Goal: Task Accomplishment & Management: Complete application form

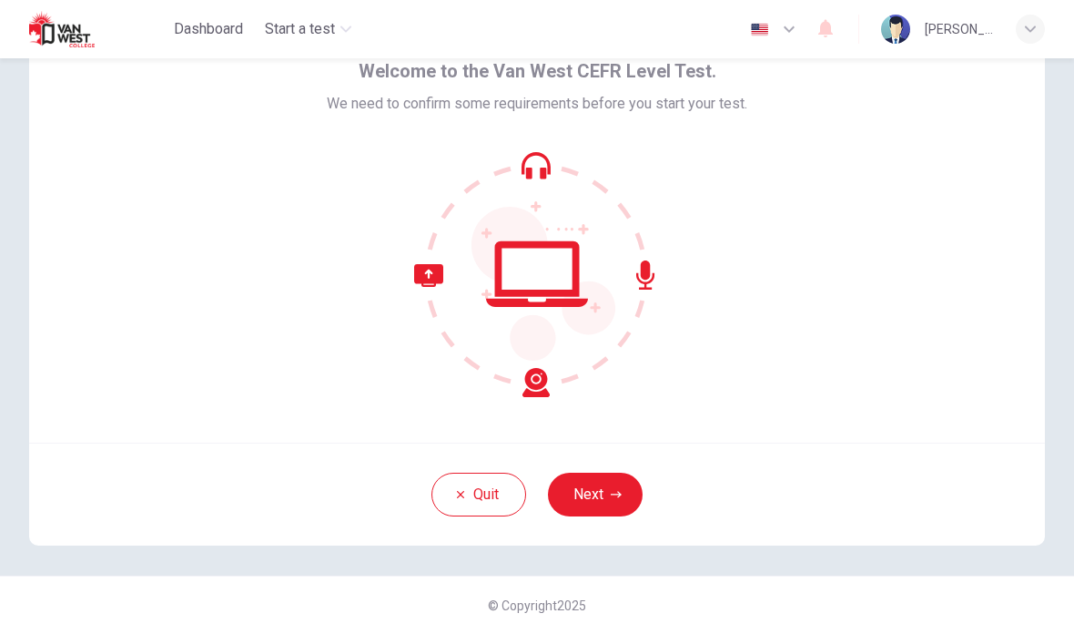
scroll to position [89, 0]
click at [616, 495] on icon "button" at bounding box center [616, 494] width 11 height 11
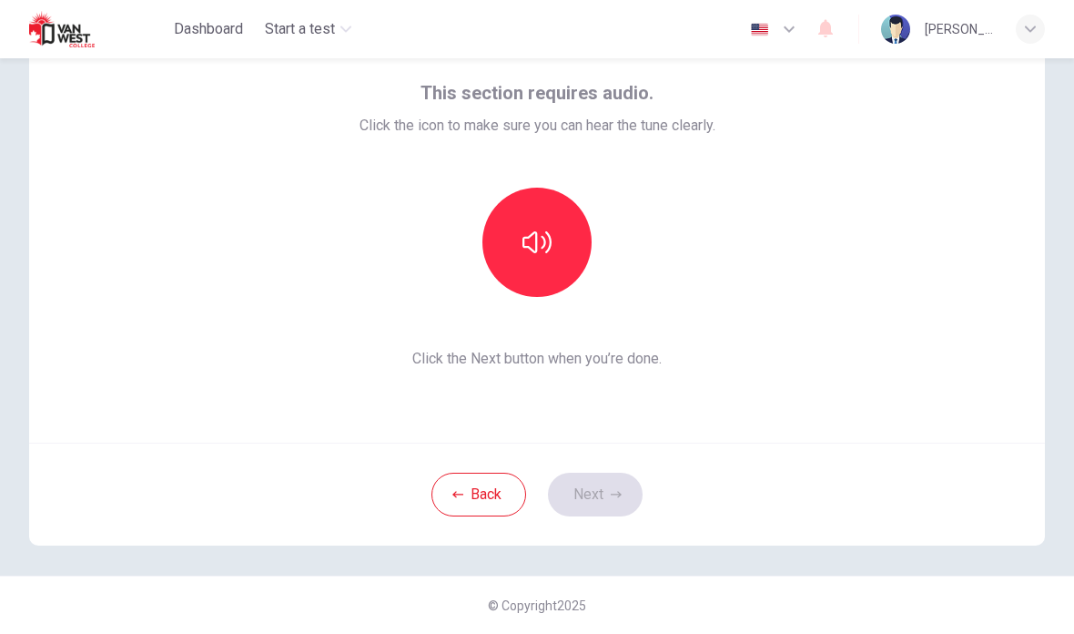
click at [540, 246] on icon "button" at bounding box center [536, 242] width 29 height 29
click at [551, 251] on icon "button" at bounding box center [536, 242] width 29 height 29
click at [561, 254] on button "button" at bounding box center [536, 242] width 109 height 109
click at [548, 252] on icon "button" at bounding box center [536, 242] width 29 height 29
click at [604, 494] on button "Next" at bounding box center [595, 494] width 95 height 44
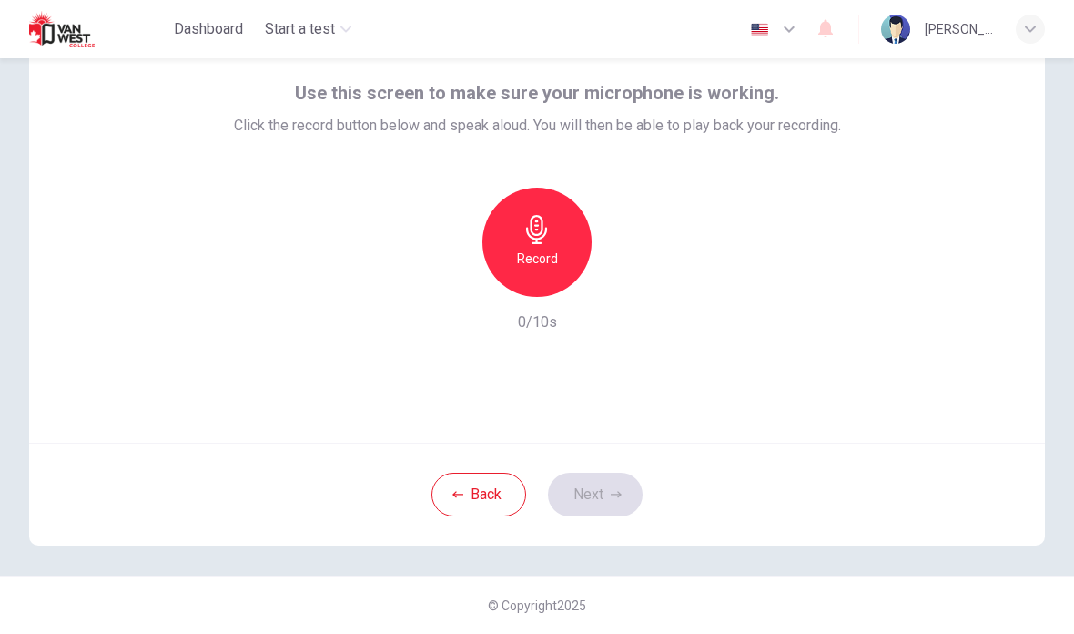
click at [529, 249] on h6 "Record" at bounding box center [537, 259] width 41 height 22
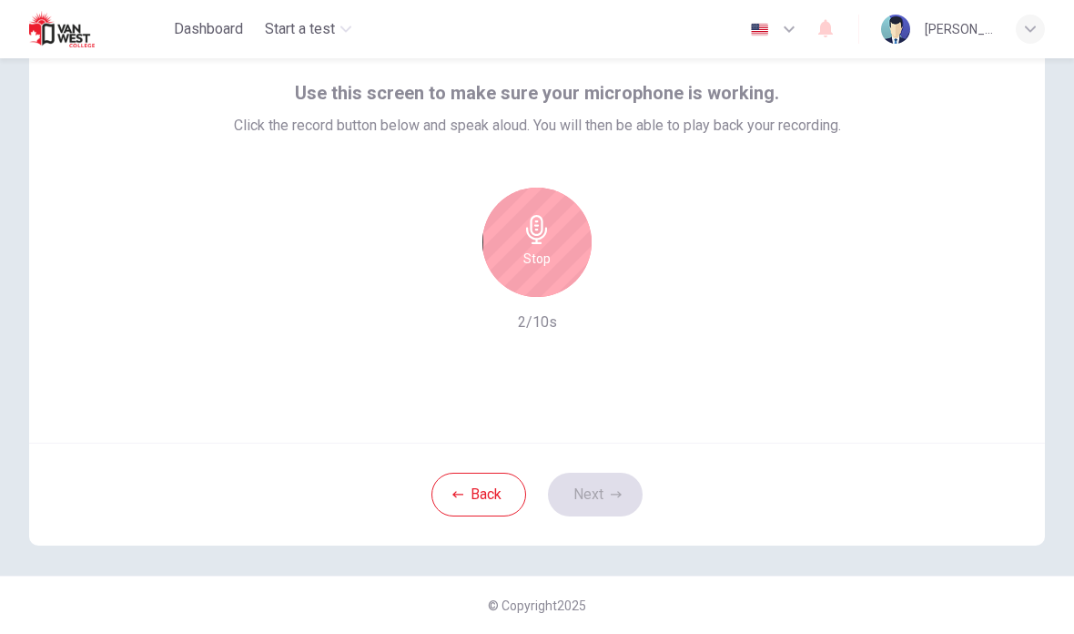
click at [547, 271] on div "Stop" at bounding box center [536, 242] width 109 height 109
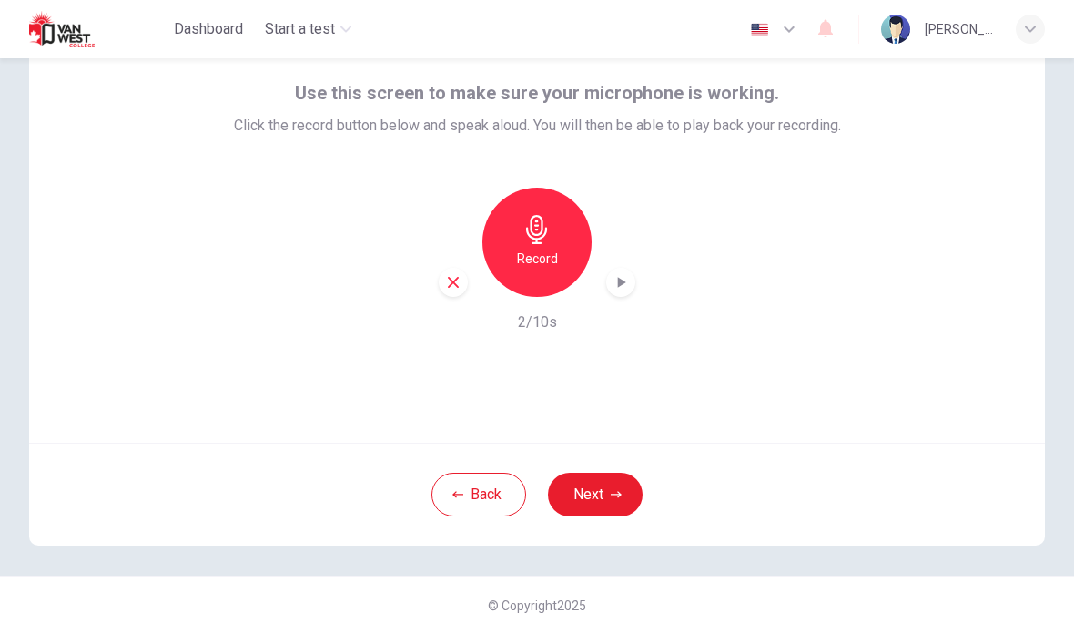
click at [590, 495] on button "Next" at bounding box center [595, 494] width 95 height 44
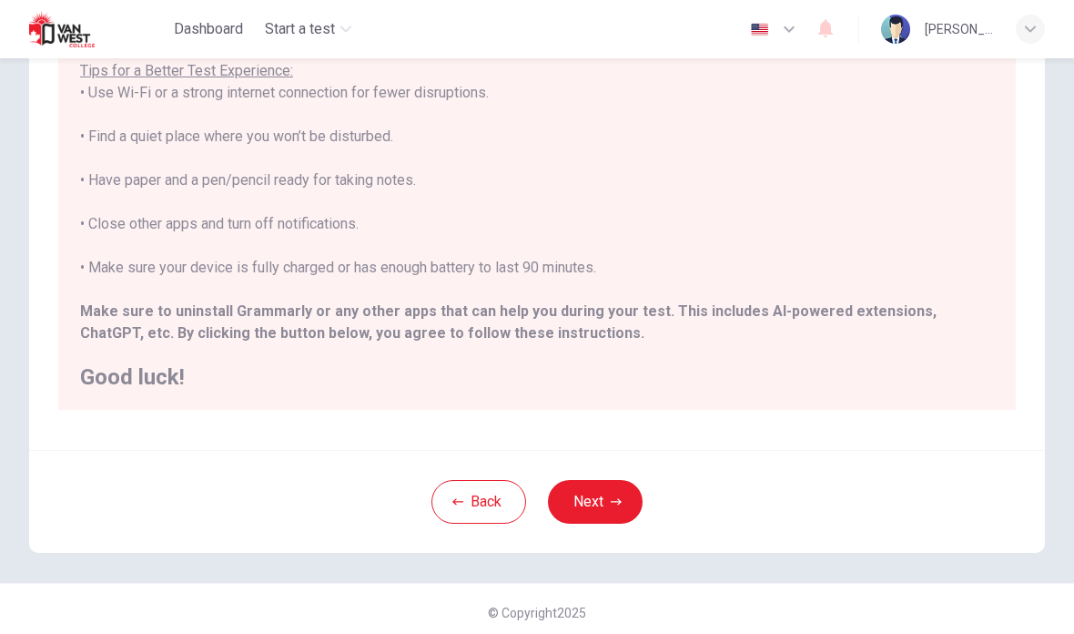
scroll to position [311, 0]
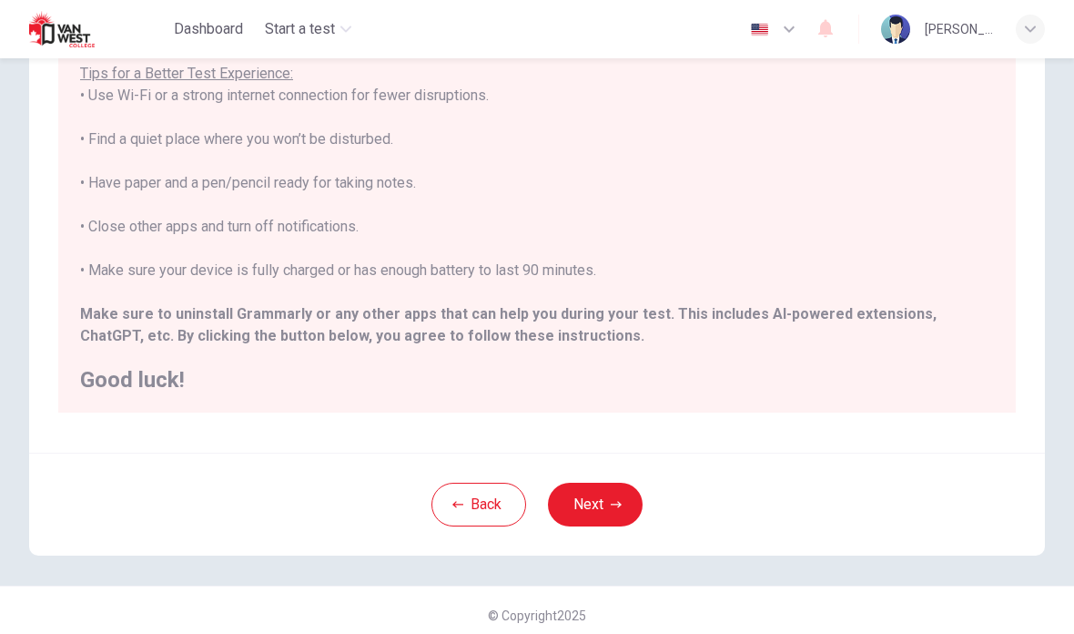
click at [610, 510] on button "Next" at bounding box center [595, 504] width 95 height 44
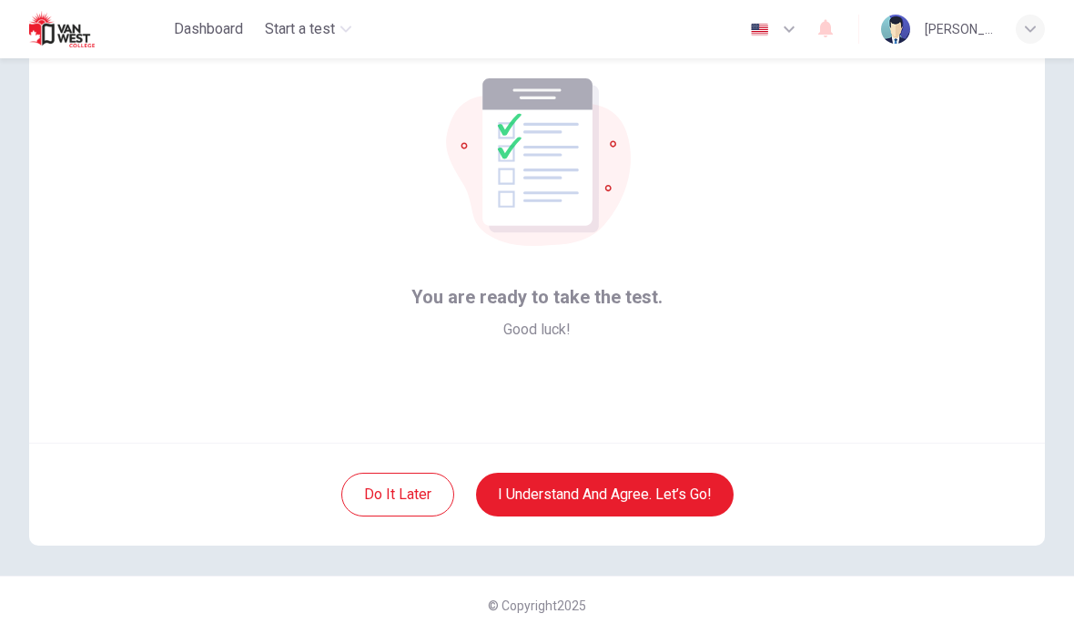
scroll to position [89, 0]
click at [536, 497] on button "I understand and agree. Let’s go!" at bounding box center [605, 494] width 258 height 44
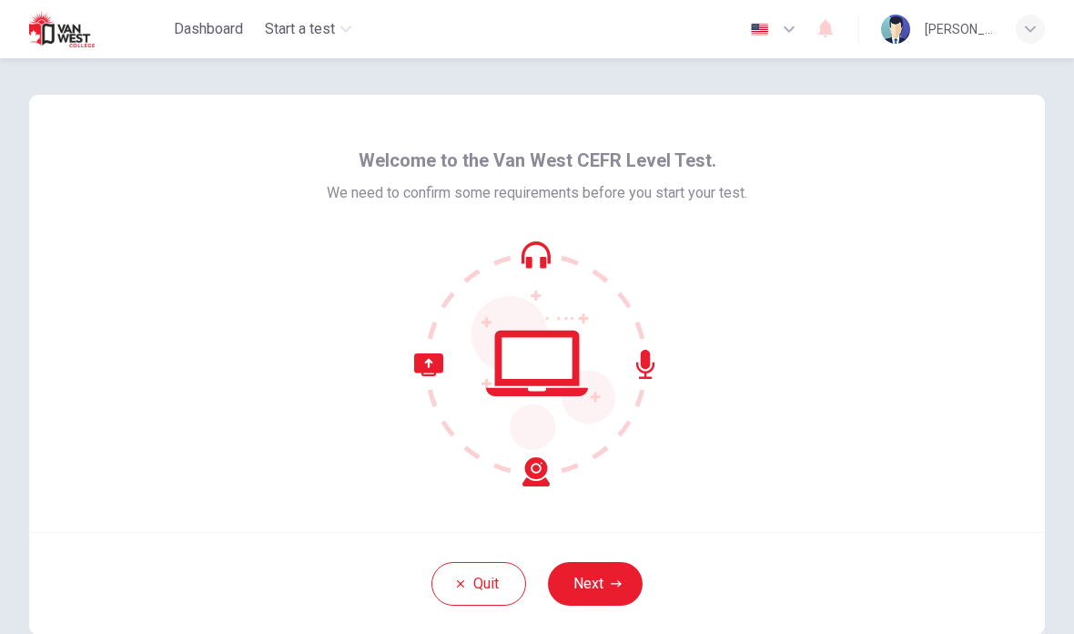
click at [611, 584] on icon "button" at bounding box center [616, 583] width 11 height 11
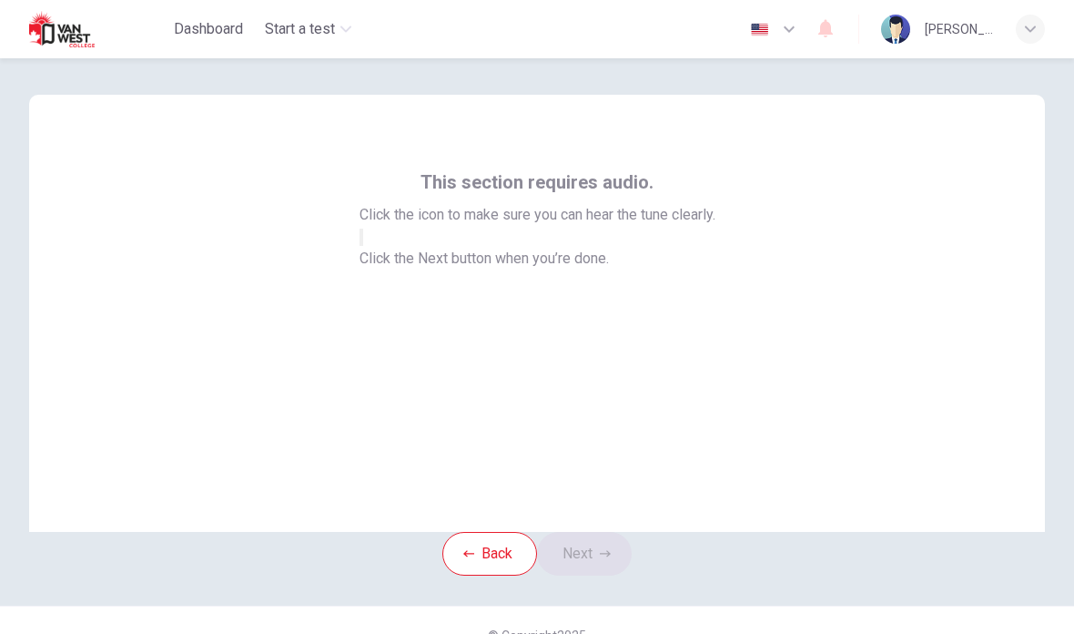
click at [361, 241] on icon "button" at bounding box center [361, 241] width 0 height 0
click at [605, 575] on button "Next" at bounding box center [584, 554] width 95 height 44
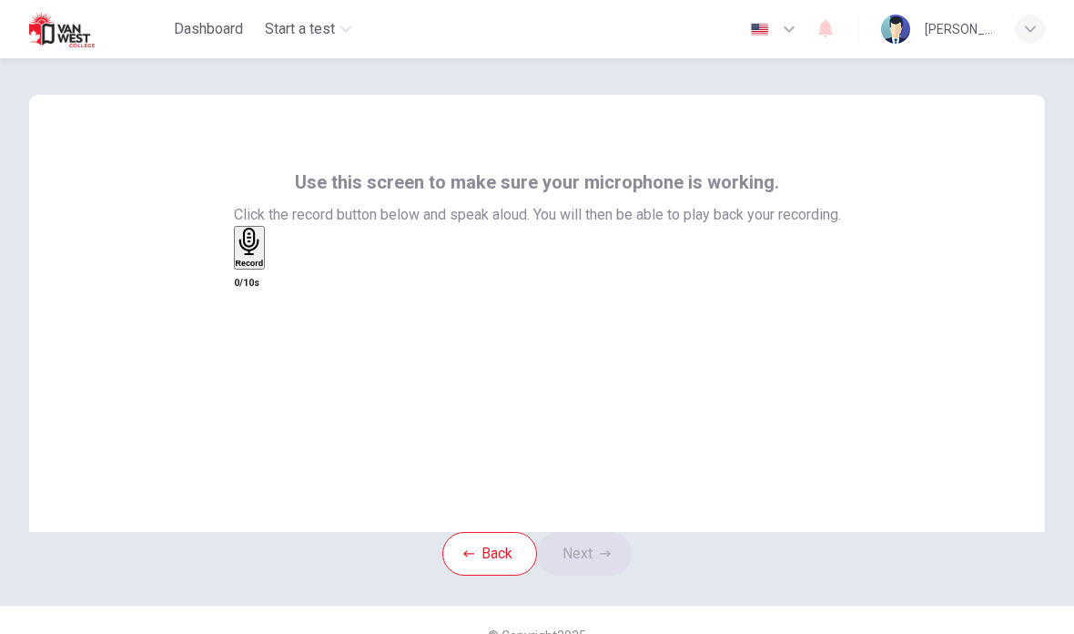
click at [264, 268] on div "Record" at bounding box center [250, 248] width 28 height 40
click at [254, 365] on h6 "Stop" at bounding box center [245, 369] width 18 height 9
click at [592, 575] on button "Next" at bounding box center [584, 554] width 95 height 44
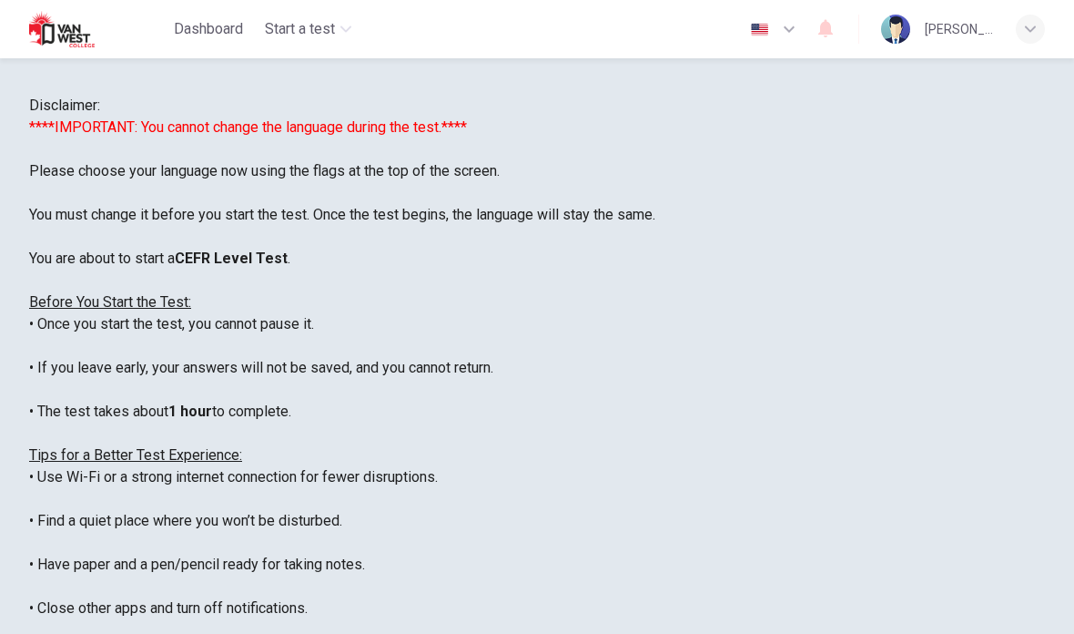
scroll to position [172, 0]
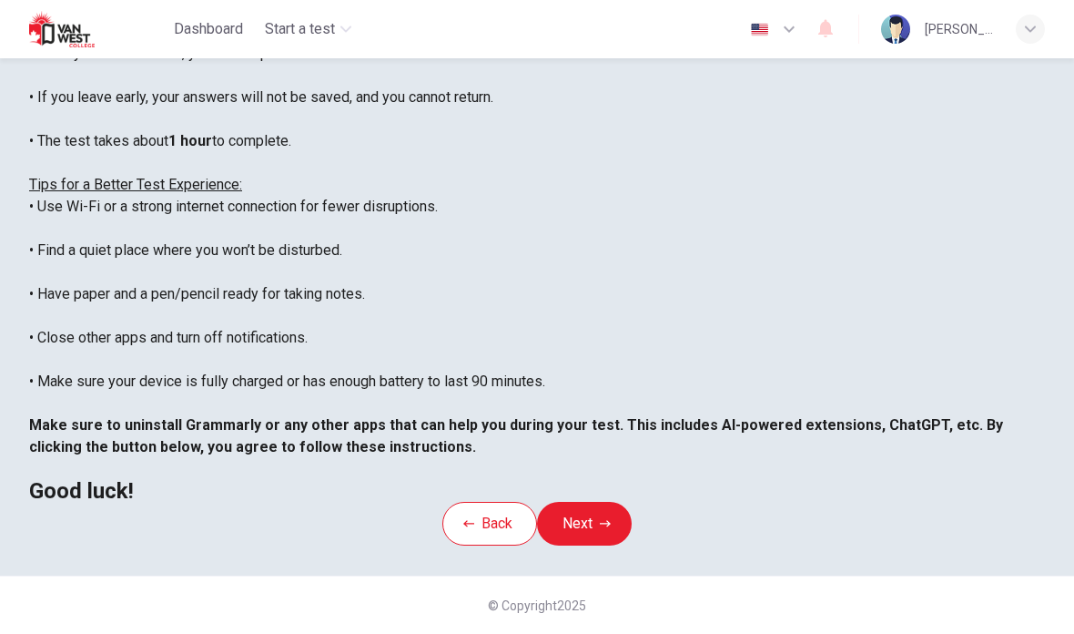
click at [599, 502] on button "Next" at bounding box center [584, 524] width 95 height 44
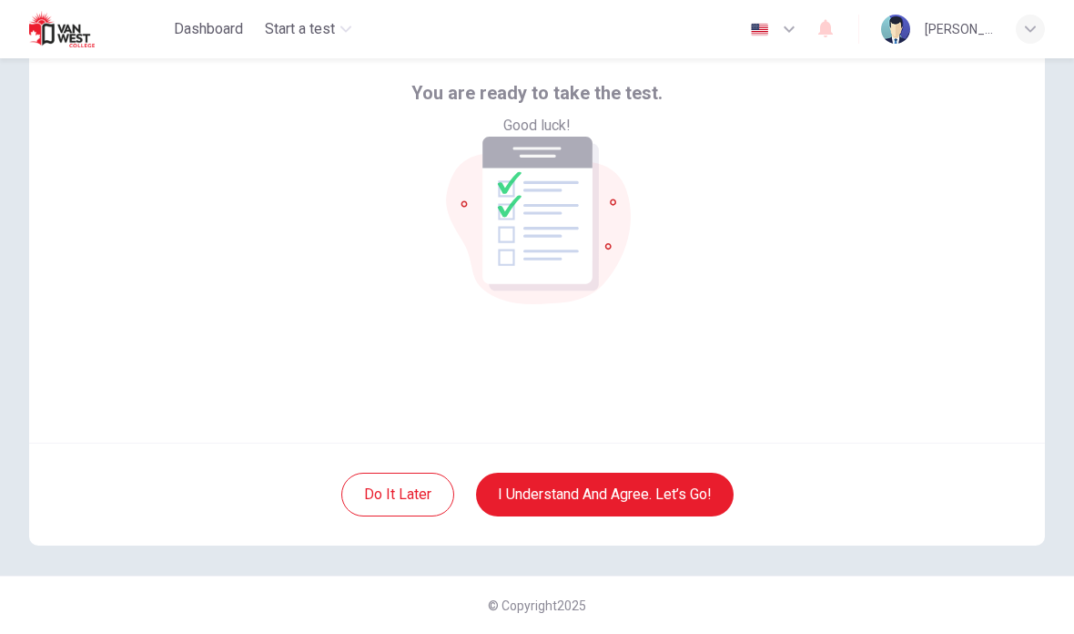
scroll to position [89, 0]
click at [646, 493] on button "I understand and agree. Let’s go!" at bounding box center [605, 494] width 258 height 44
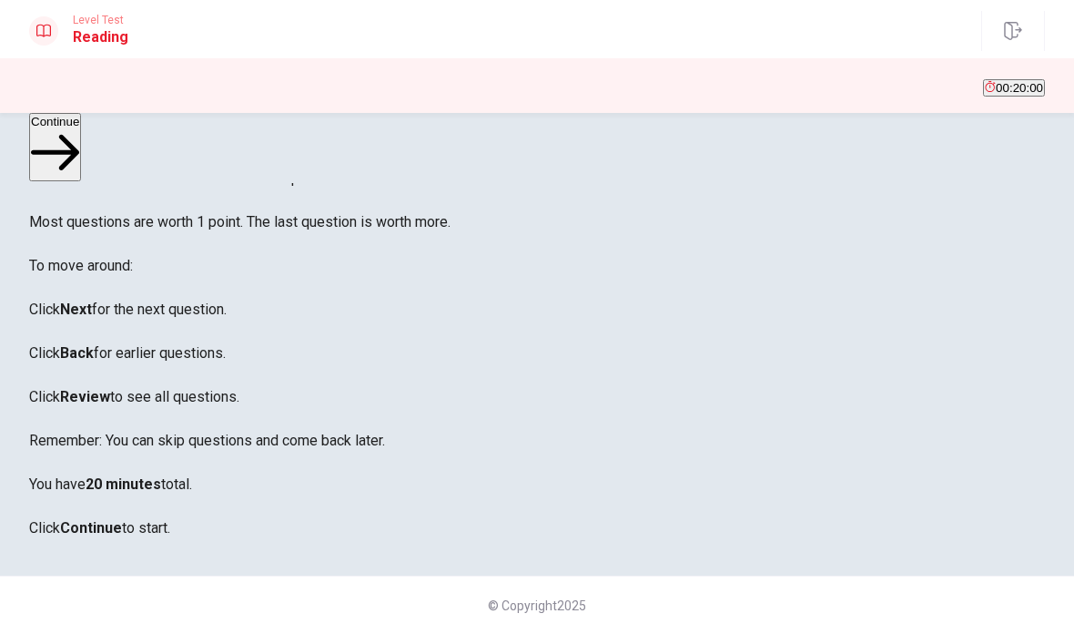
scroll to position [248, 0]
click at [81, 143] on button "Continue" at bounding box center [55, 147] width 52 height 68
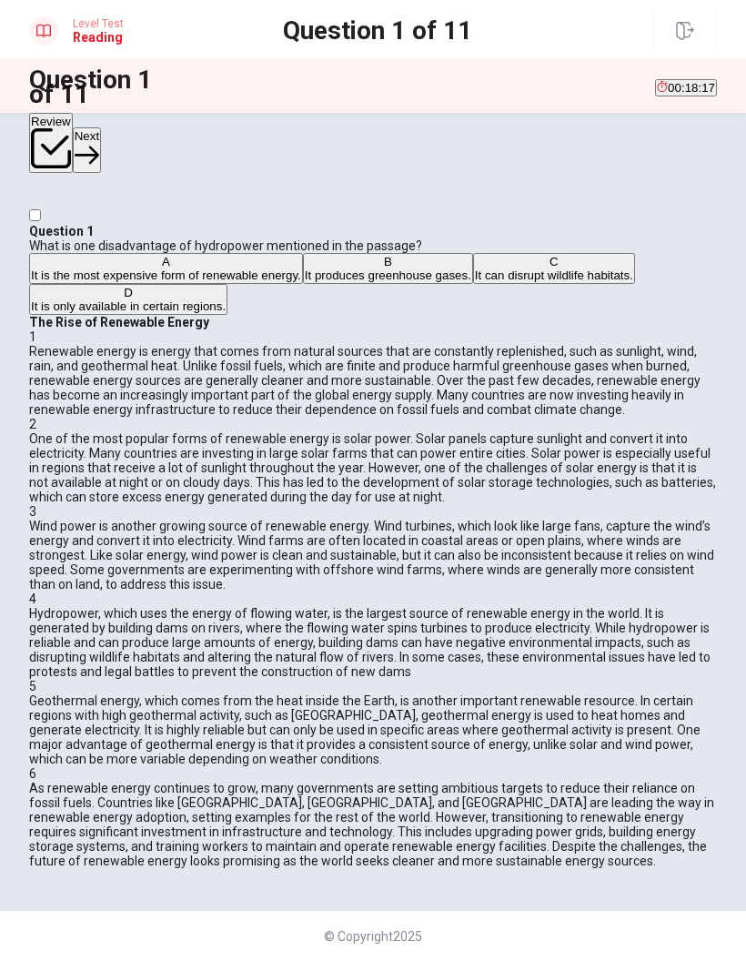
scroll to position [756, 0]
click at [475, 269] on div "C" at bounding box center [554, 262] width 158 height 14
click at [411, 633] on div "6" at bounding box center [373, 773] width 688 height 15
click at [101, 147] on button "Next" at bounding box center [87, 149] width 28 height 45
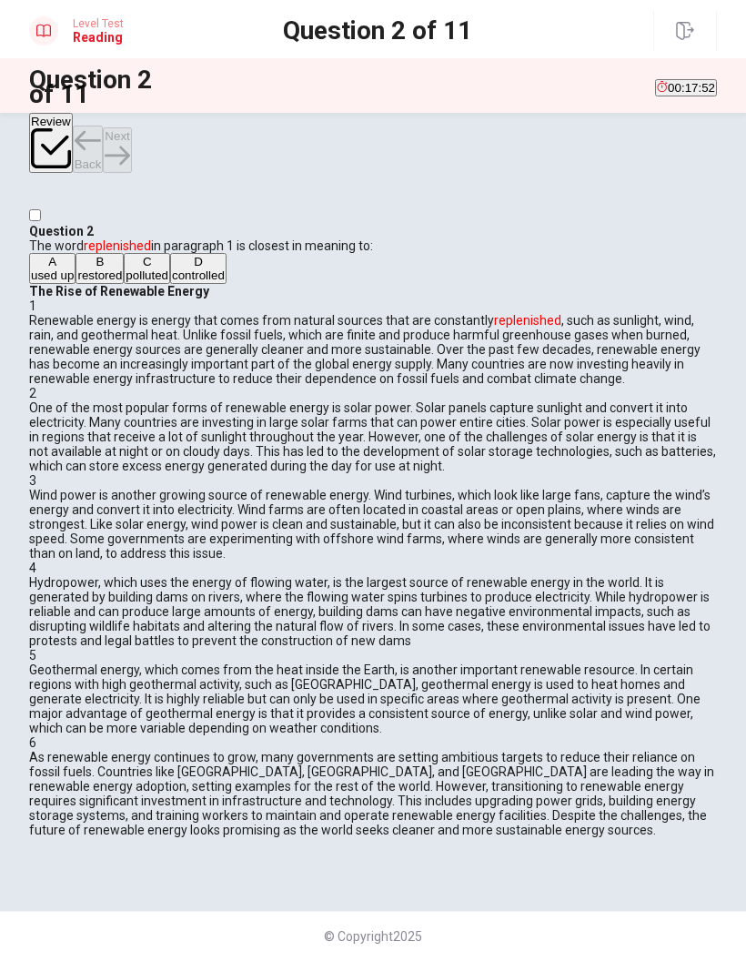
scroll to position [0, 0]
click at [86, 269] on div "B" at bounding box center [99, 262] width 45 height 14
click at [129, 143] on icon "button" at bounding box center [117, 155] width 25 height 25
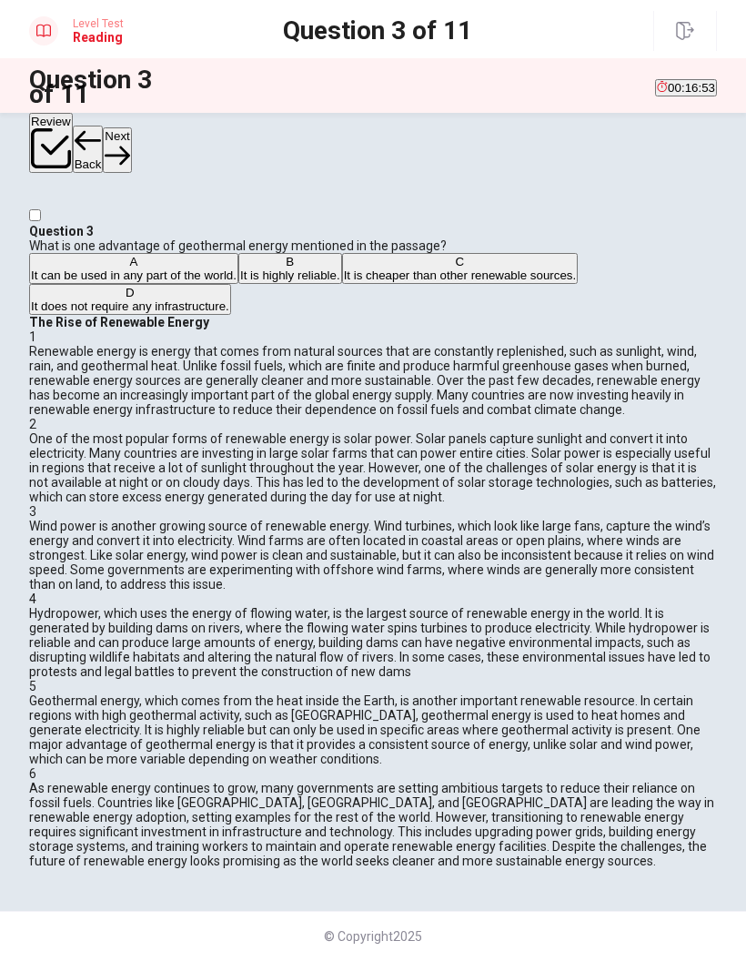
scroll to position [1110, 0]
click at [83, 269] on div "A" at bounding box center [134, 262] width 206 height 14
click at [240, 269] on div "B" at bounding box center [290, 262] width 100 height 14
click at [131, 152] on button "Next" at bounding box center [117, 149] width 28 height 45
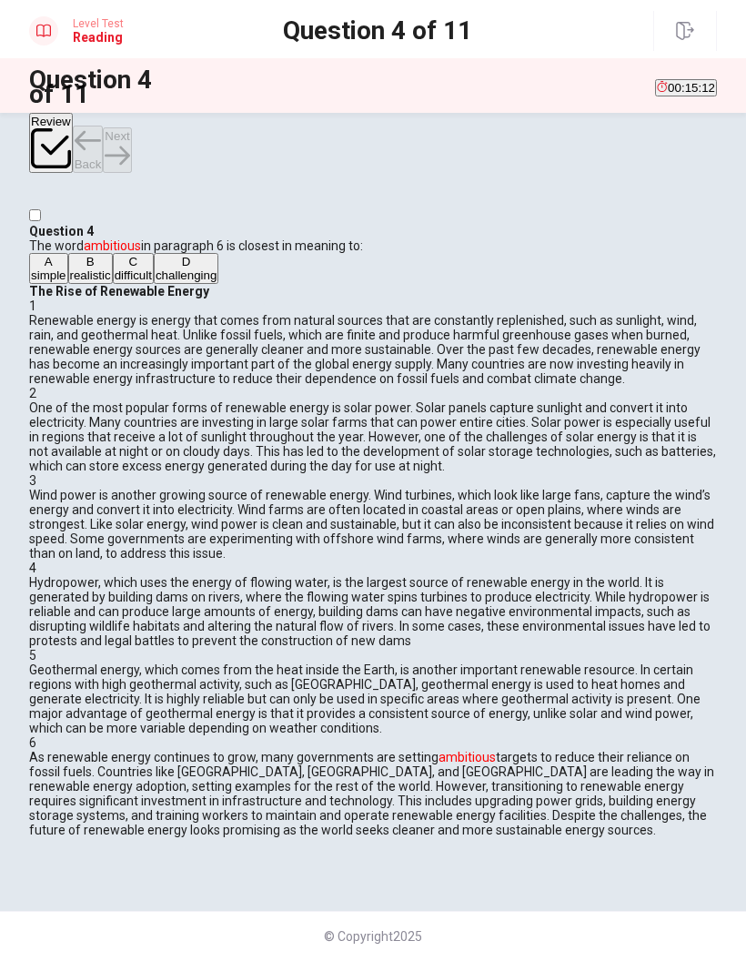
scroll to position [1246, 0]
click at [156, 269] on div "D" at bounding box center [186, 262] width 61 height 14
click at [131, 145] on button "Next" at bounding box center [117, 149] width 28 height 45
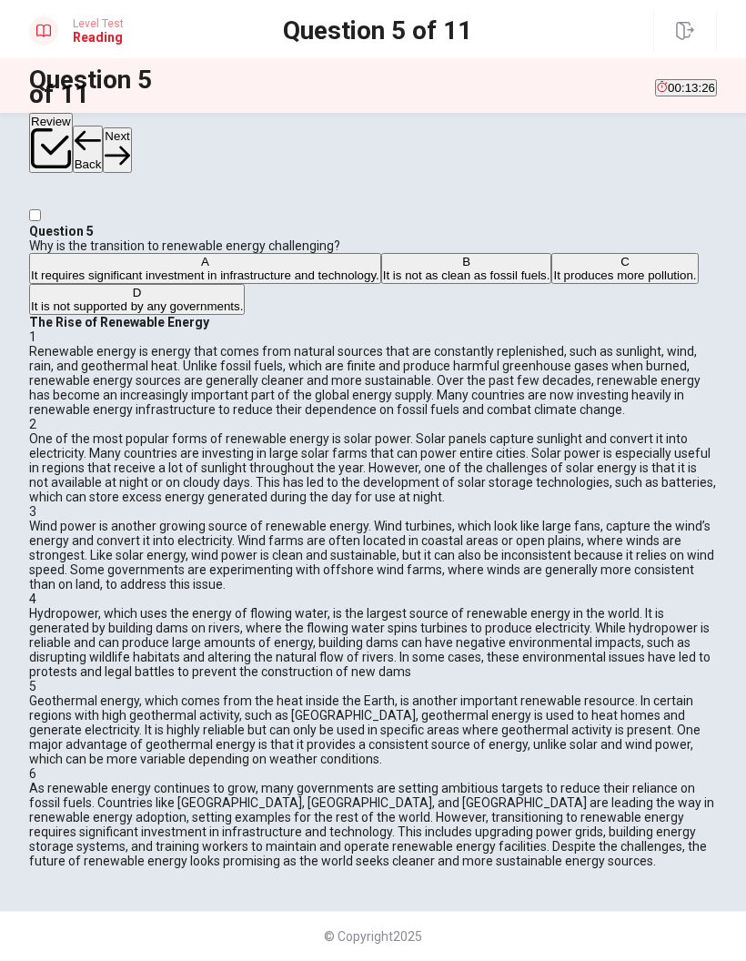
scroll to position [0, 0]
click at [83, 269] on div "A" at bounding box center [205, 262] width 349 height 14
click at [129, 146] on icon "button" at bounding box center [117, 155] width 25 height 25
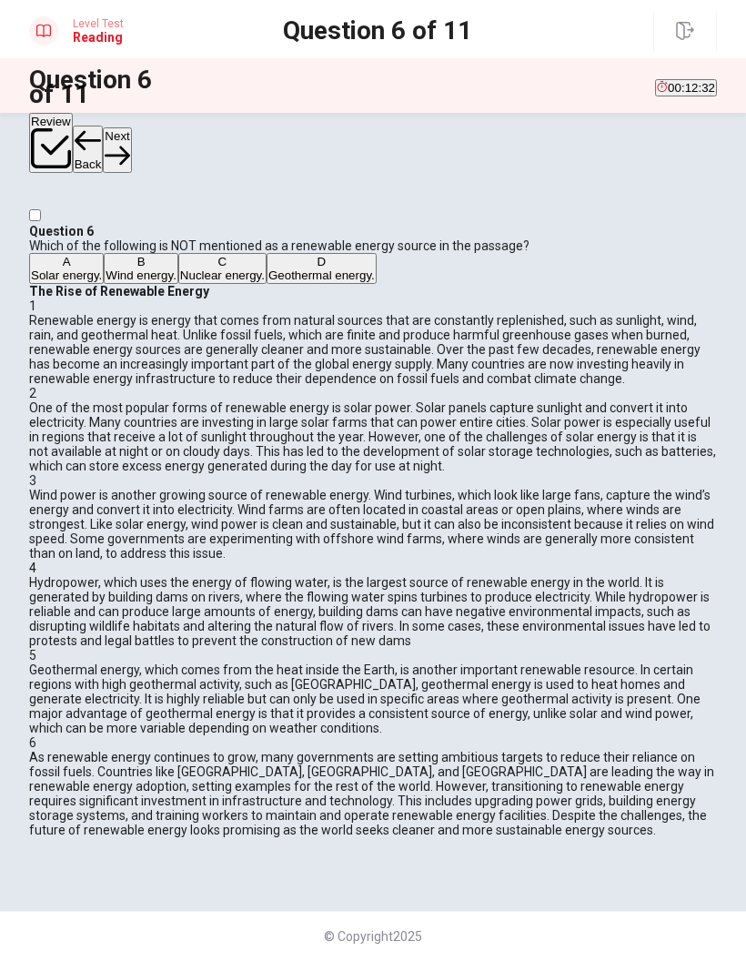
click at [180, 269] on div "C" at bounding box center [222, 262] width 85 height 14
click at [131, 142] on button "Next" at bounding box center [117, 149] width 28 height 45
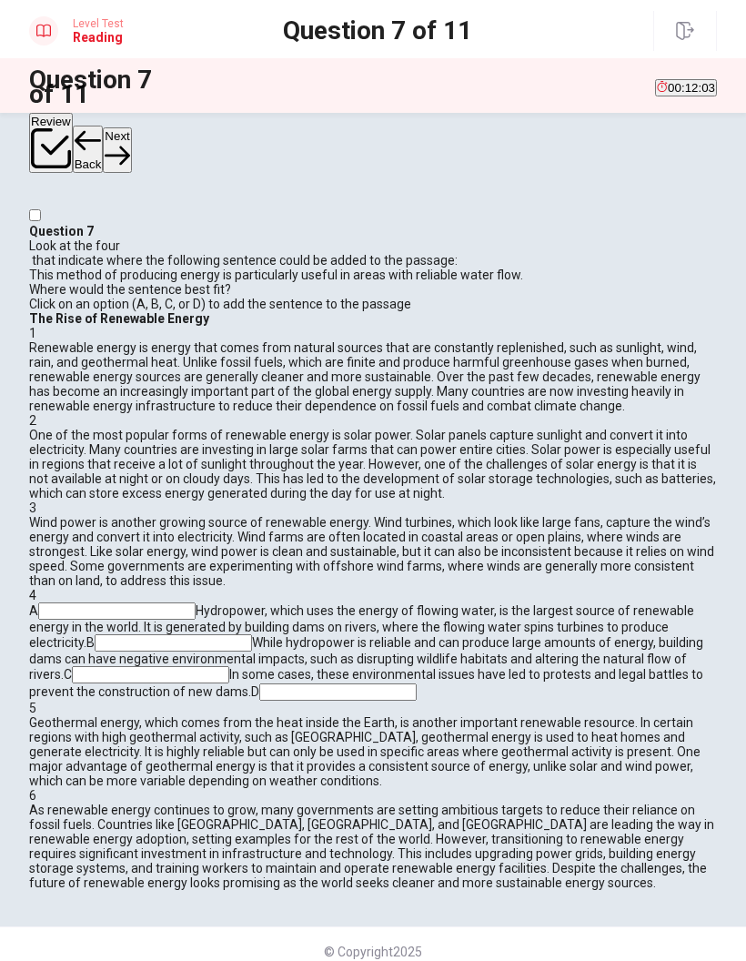
scroll to position [860, 0]
click at [252, 633] on input at bounding box center [173, 642] width 157 height 17
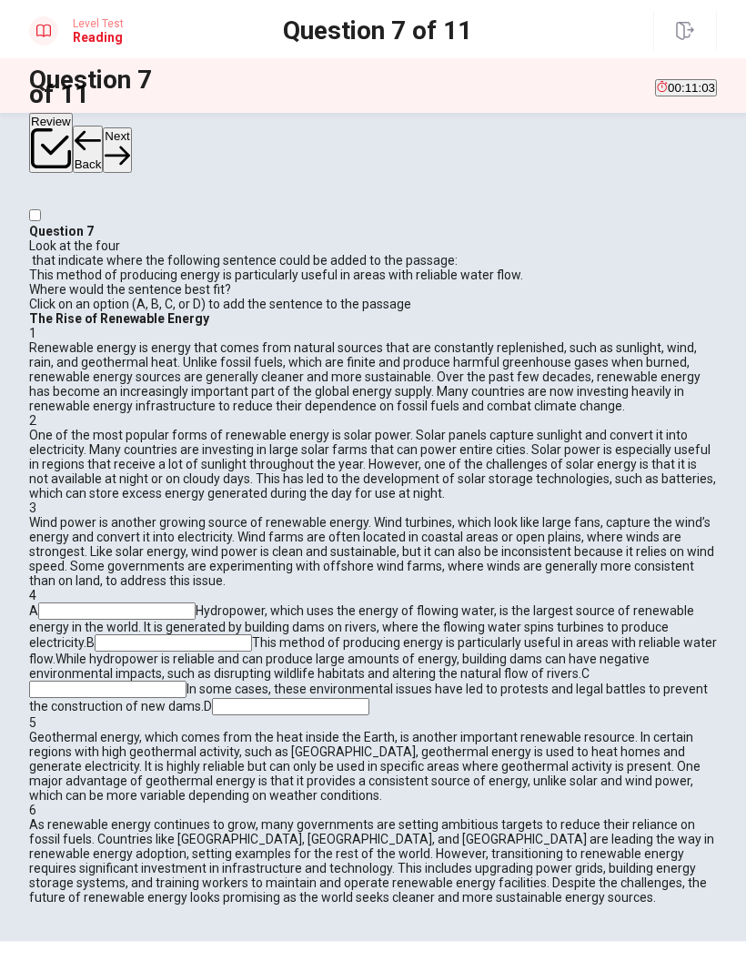
click at [129, 143] on icon "button" at bounding box center [117, 155] width 25 height 25
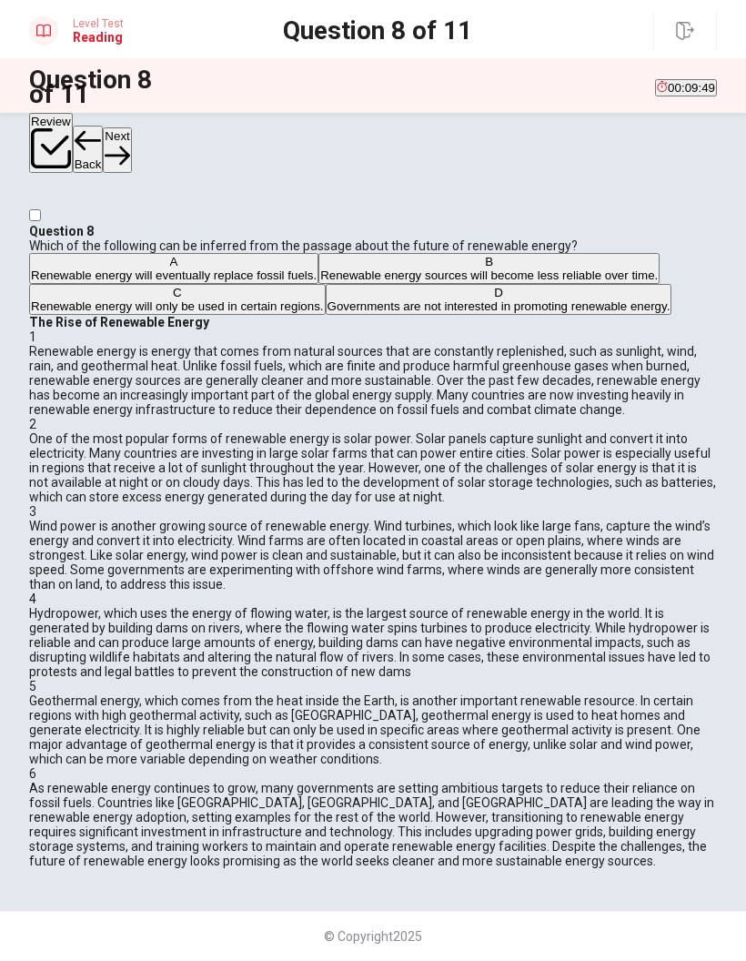
click at [78, 269] on div "A" at bounding box center [174, 262] width 286 height 14
click at [131, 149] on button "Next" at bounding box center [117, 149] width 28 height 45
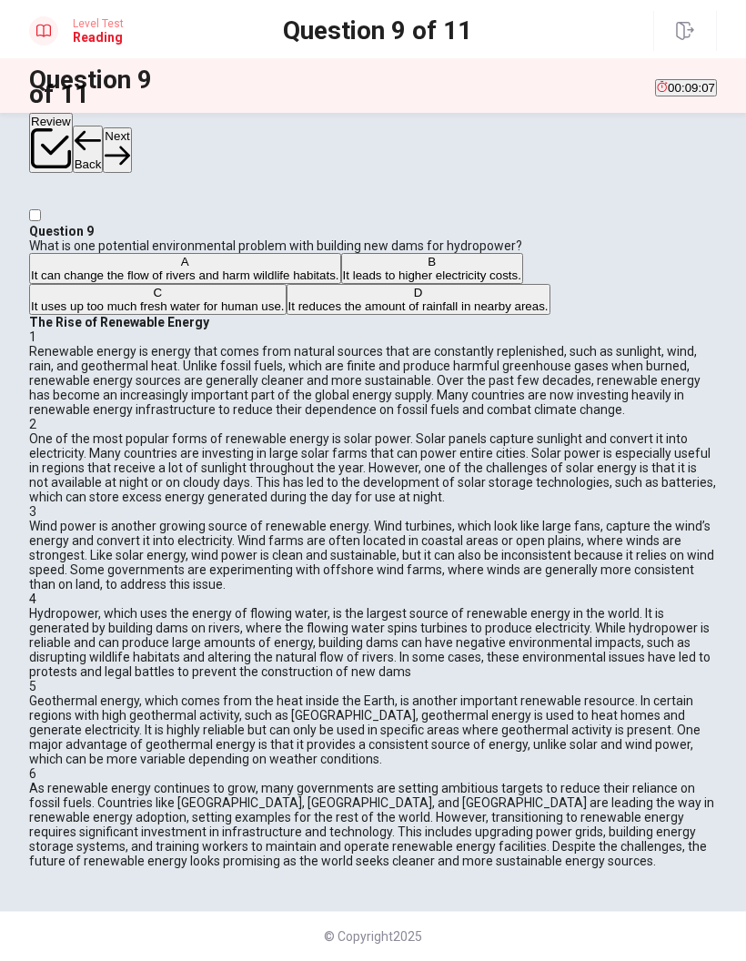
scroll to position [703, 0]
click at [93, 269] on div "A" at bounding box center [185, 262] width 309 height 14
click at [131, 145] on button "Next" at bounding box center [117, 149] width 28 height 45
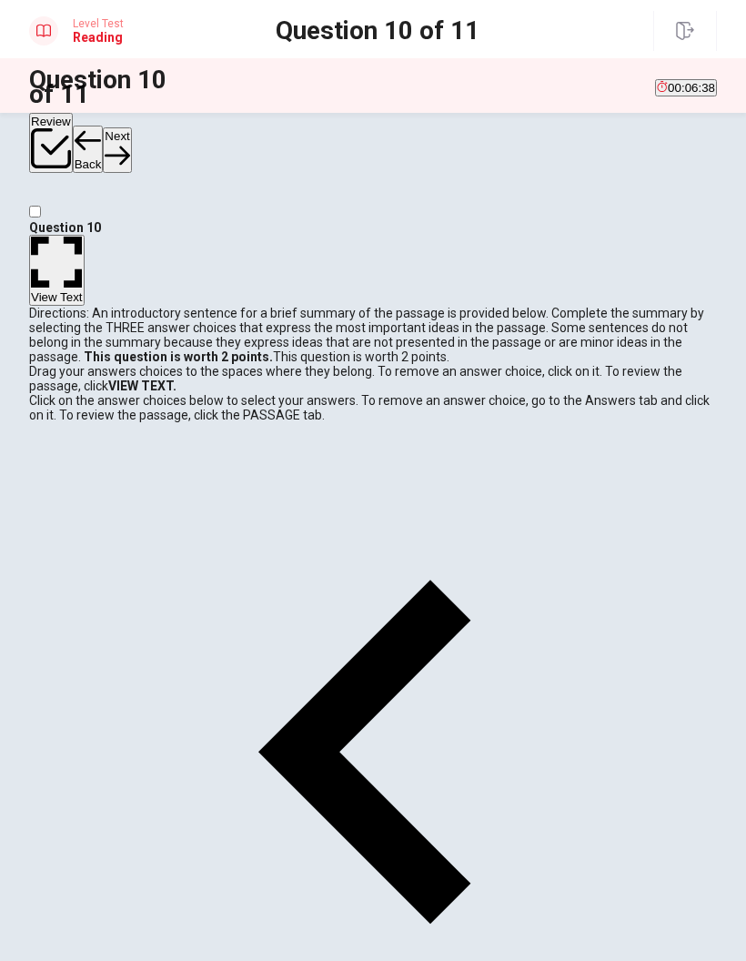
scroll to position [125, 0]
click at [85, 243] on button "View Text" at bounding box center [57, 271] width 56 height 72
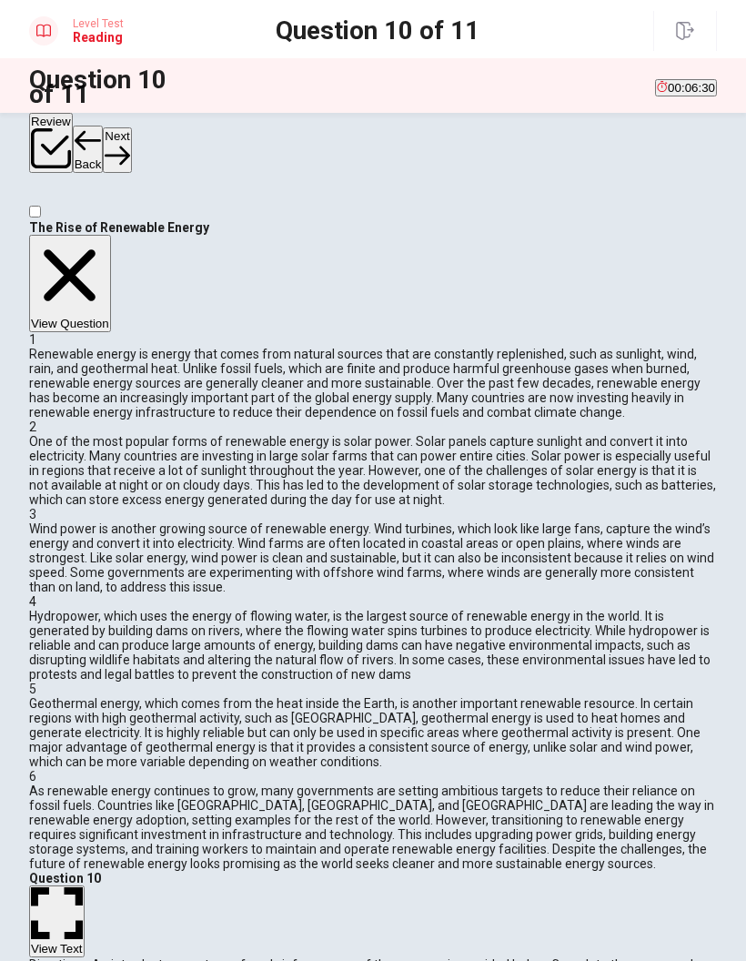
scroll to position [6, 0]
click at [111, 253] on button "View Question" at bounding box center [70, 284] width 82 height 98
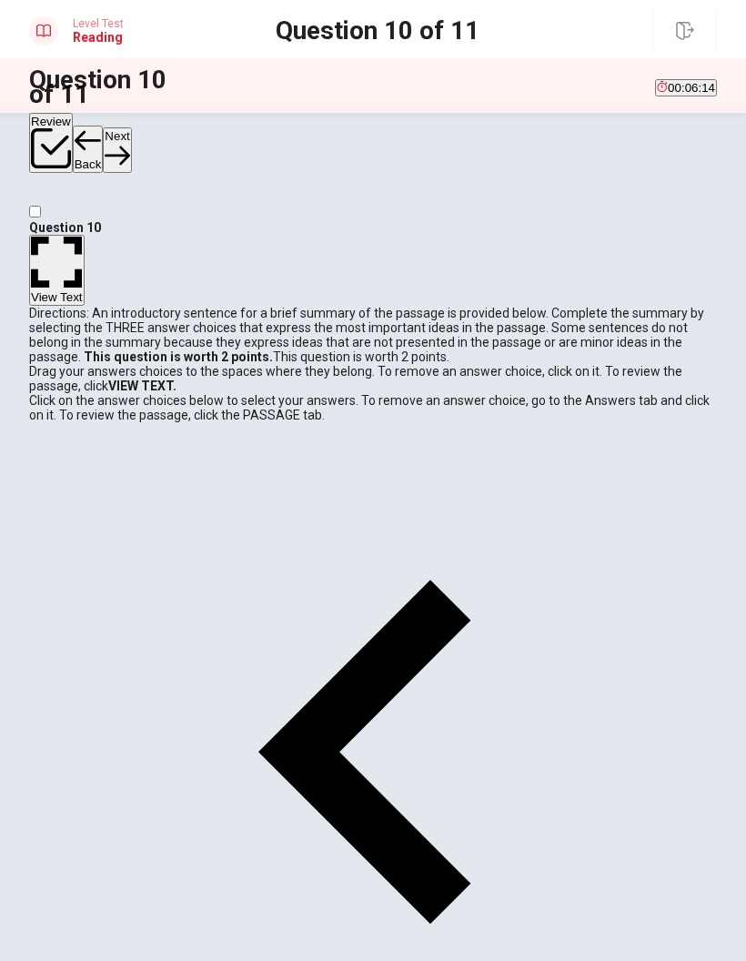
scroll to position [327, 0]
click at [85, 254] on button "View Text" at bounding box center [57, 271] width 56 height 72
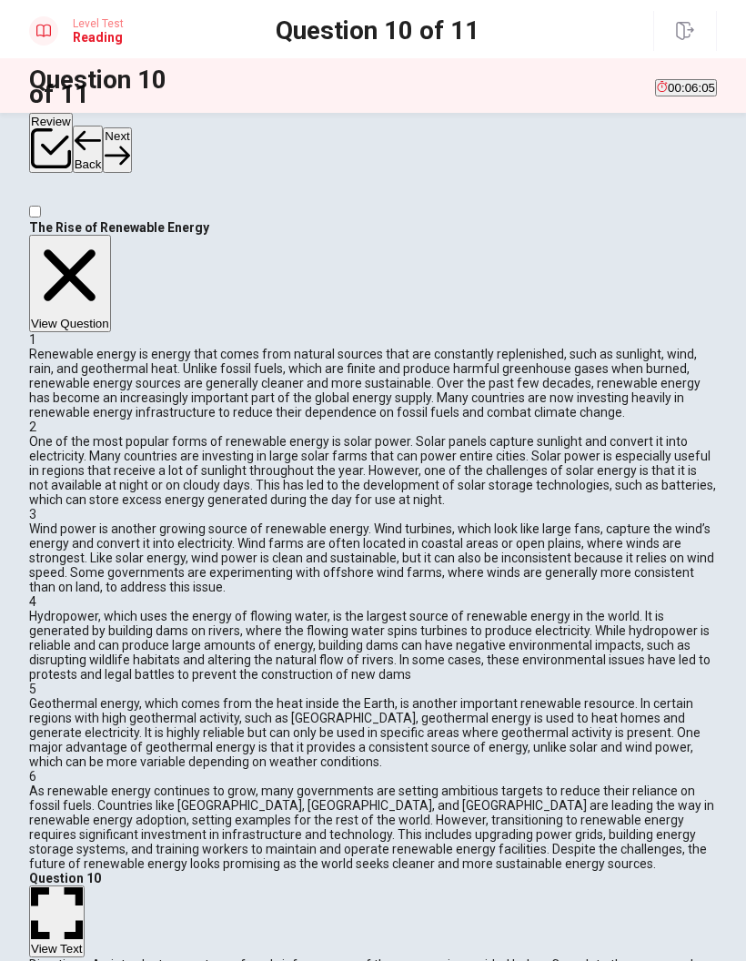
scroll to position [290, 0]
click at [111, 246] on button "View Question" at bounding box center [70, 284] width 82 height 98
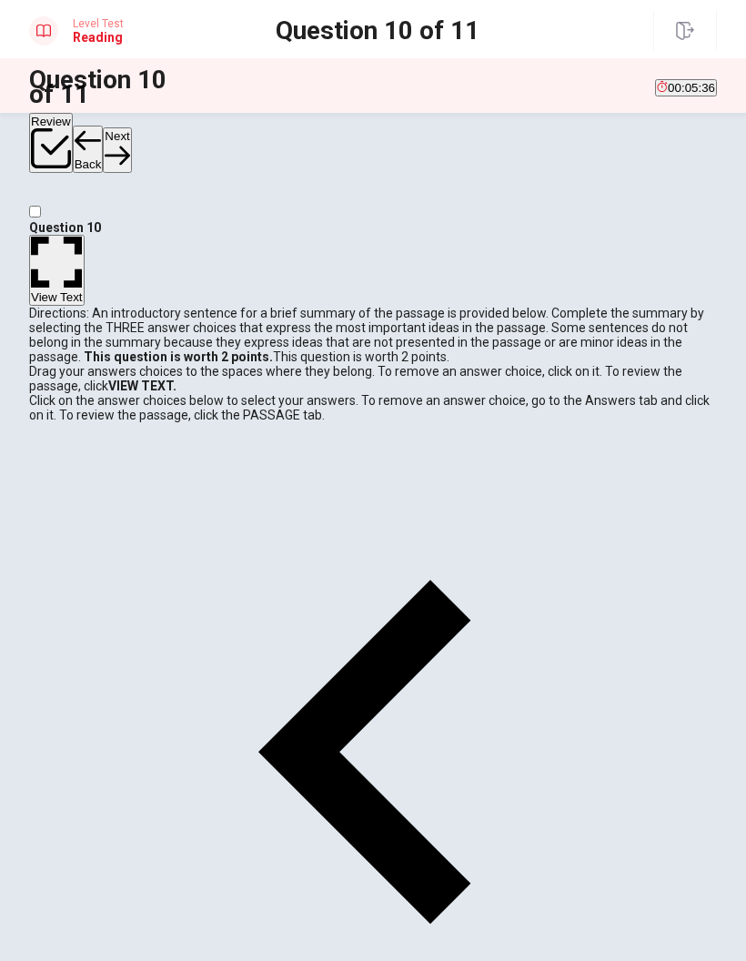
scroll to position [357, 0]
click at [85, 254] on button "View Text" at bounding box center [57, 271] width 56 height 72
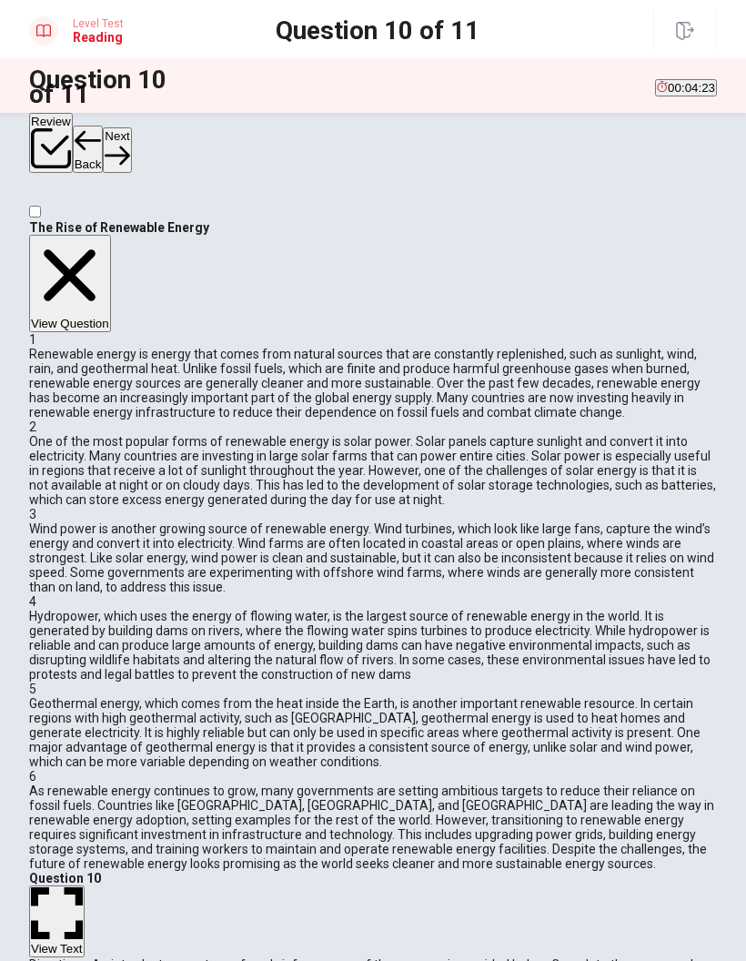
scroll to position [121, 0]
click at [111, 262] on button "View Question" at bounding box center [70, 284] width 82 height 98
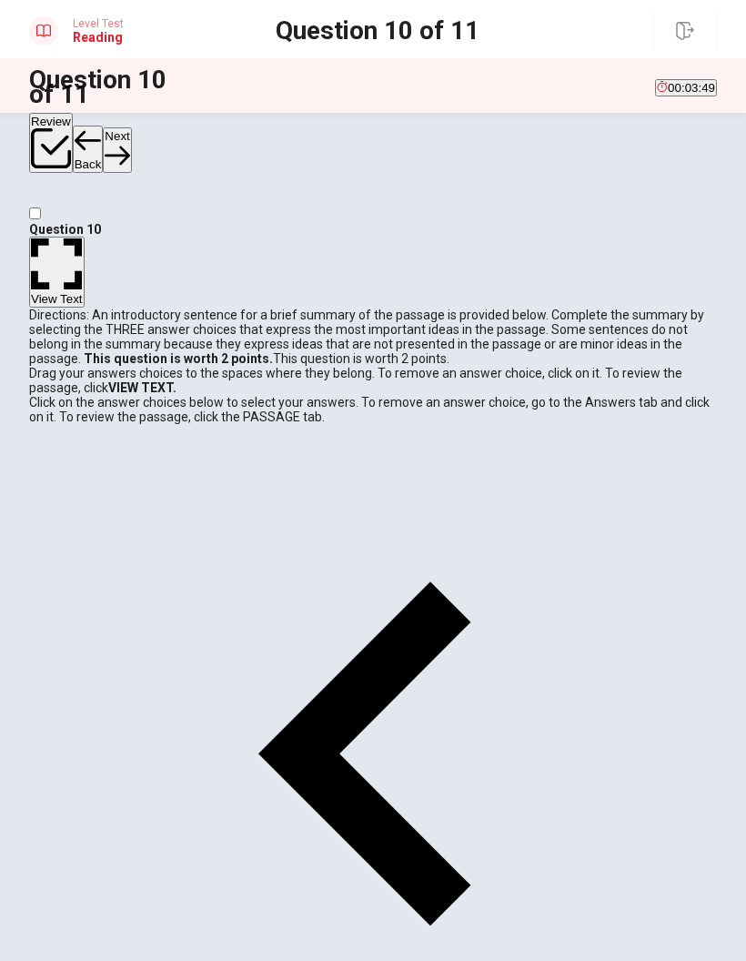
click at [129, 143] on icon "button" at bounding box center [117, 155] width 25 height 25
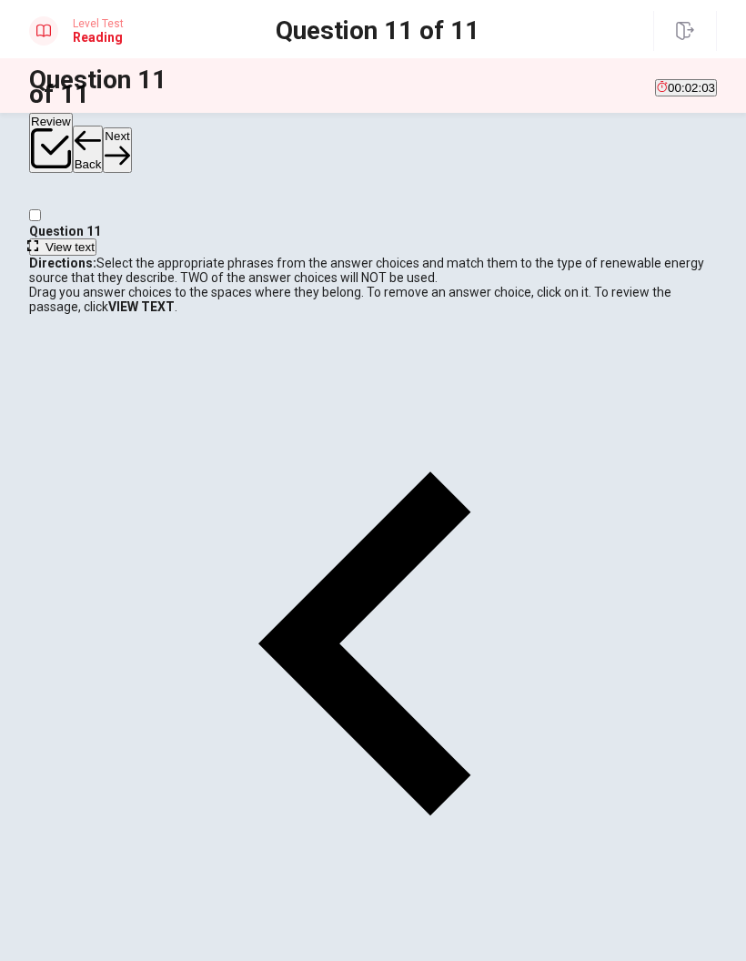
scroll to position [0, 0]
click at [95, 246] on span "View text" at bounding box center [70, 247] width 49 height 14
click at [121, 240] on span "View question" at bounding box center [84, 247] width 76 height 14
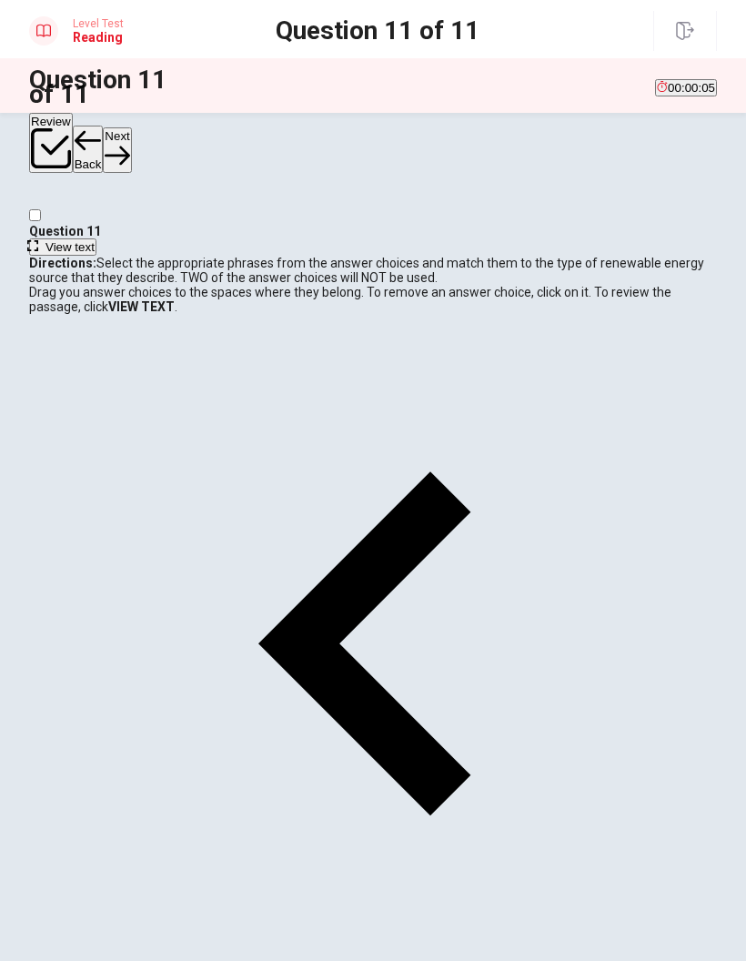
click at [131, 147] on button "Next" at bounding box center [117, 149] width 28 height 45
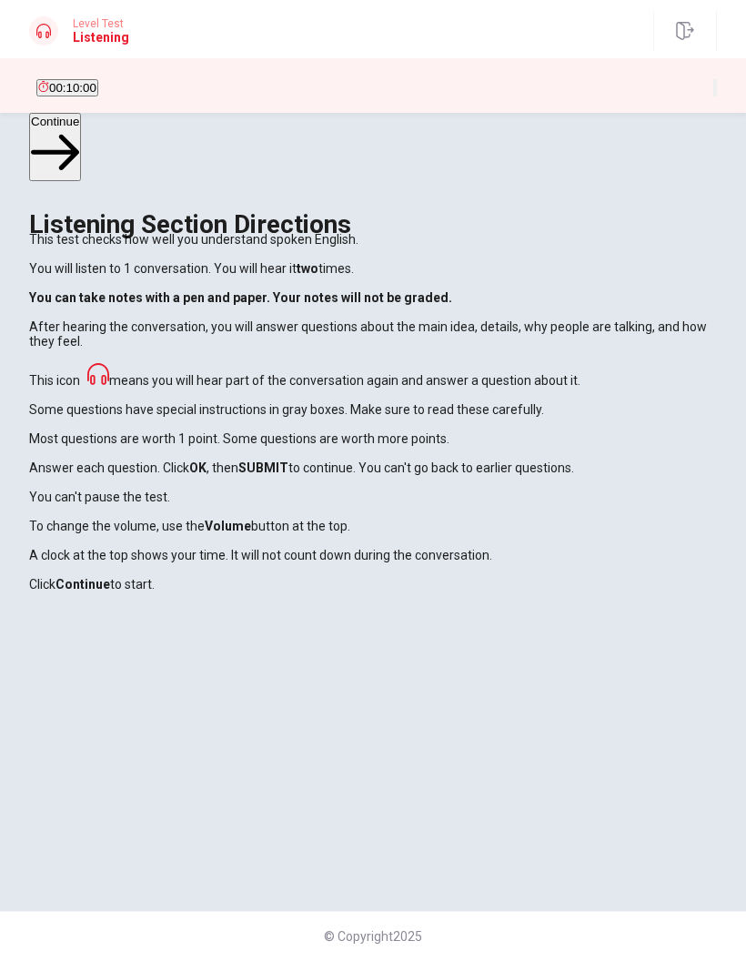
scroll to position [71, 0]
click at [79, 146] on icon "button" at bounding box center [55, 152] width 48 height 48
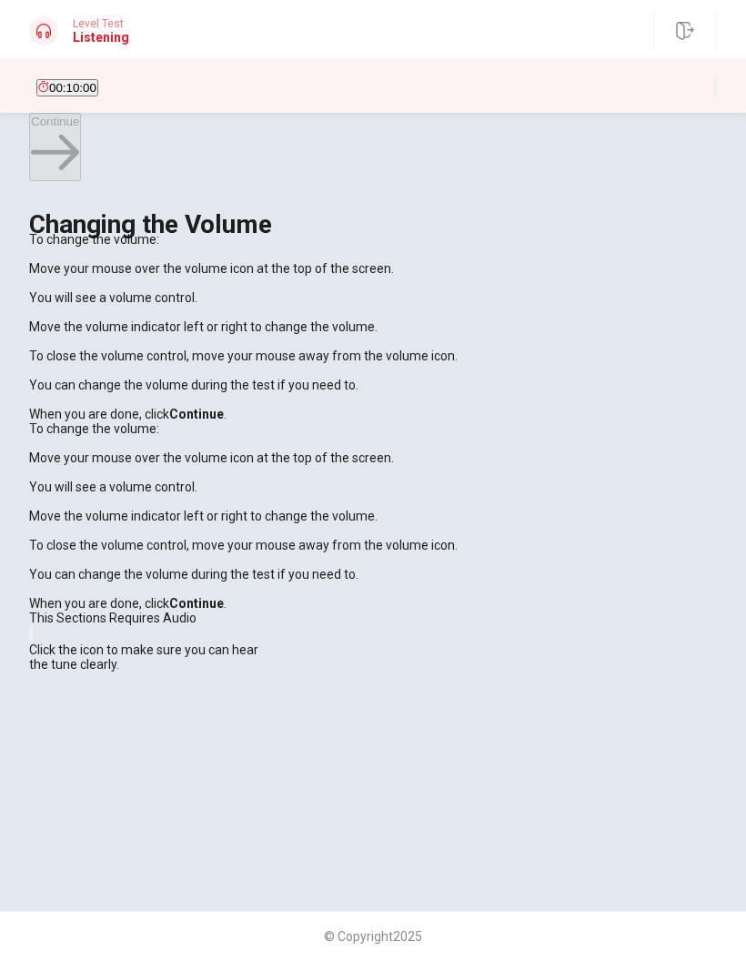
scroll to position [6, 0]
click at [33, 633] on button "button" at bounding box center [31, 633] width 4 height 17
click at [81, 139] on button "Continue" at bounding box center [55, 147] width 52 height 68
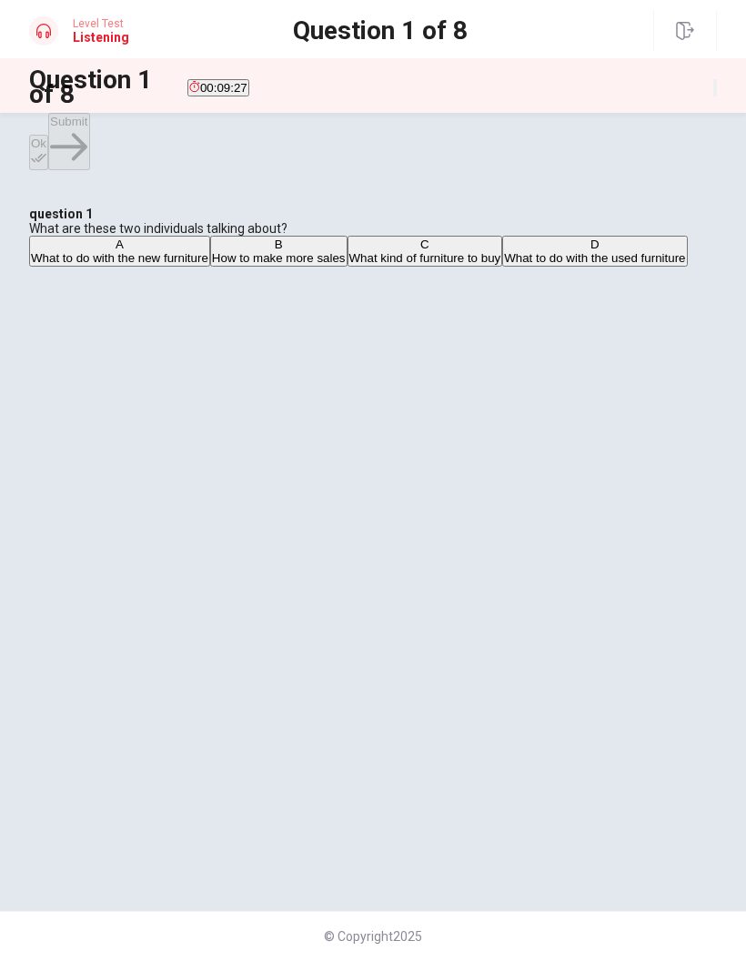
click at [124, 251] on div "A" at bounding box center [119, 245] width 177 height 14
click at [46, 150] on icon "button" at bounding box center [38, 157] width 15 height 15
click at [379, 267] on button "C What kind of furniture to buy" at bounding box center [426, 251] width 156 height 31
click at [210, 267] on button "A What to do with the new furniture" at bounding box center [119, 251] width 181 height 31
click at [366, 267] on button "C What kind of furniture to buy" at bounding box center [426, 251] width 156 height 31
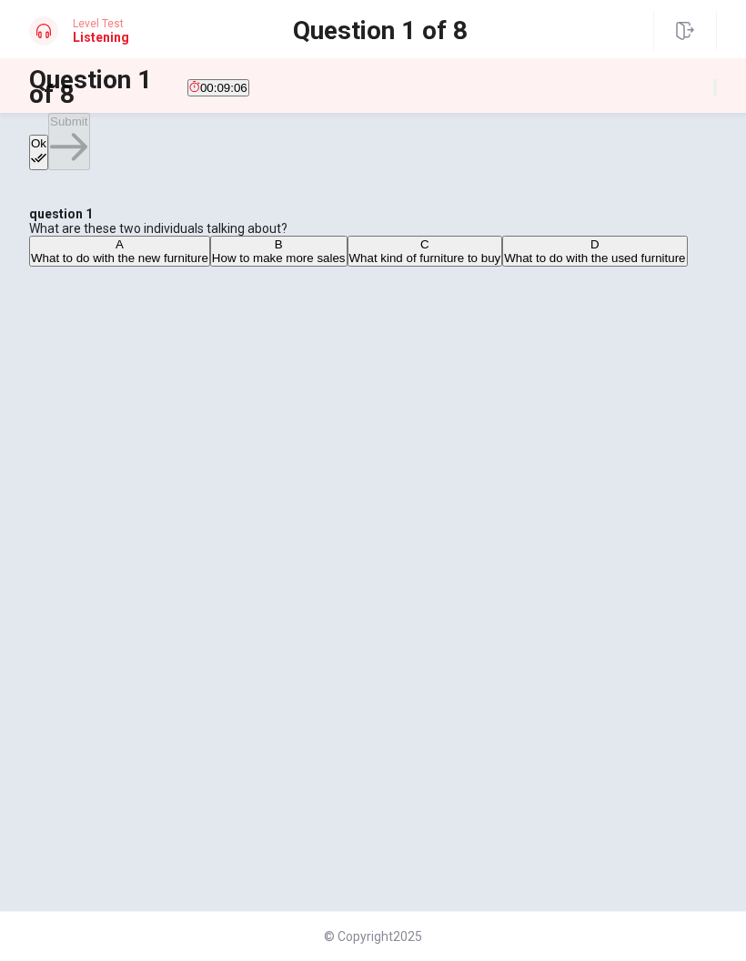
click at [684, 152] on div "Ok Submit" at bounding box center [373, 141] width 688 height 57
click at [208, 265] on span "What to do with the new furniture" at bounding box center [119, 258] width 177 height 14
click at [48, 152] on button "Ok" at bounding box center [38, 152] width 19 height 35
click at [89, 142] on button "Submit" at bounding box center [68, 141] width 41 height 57
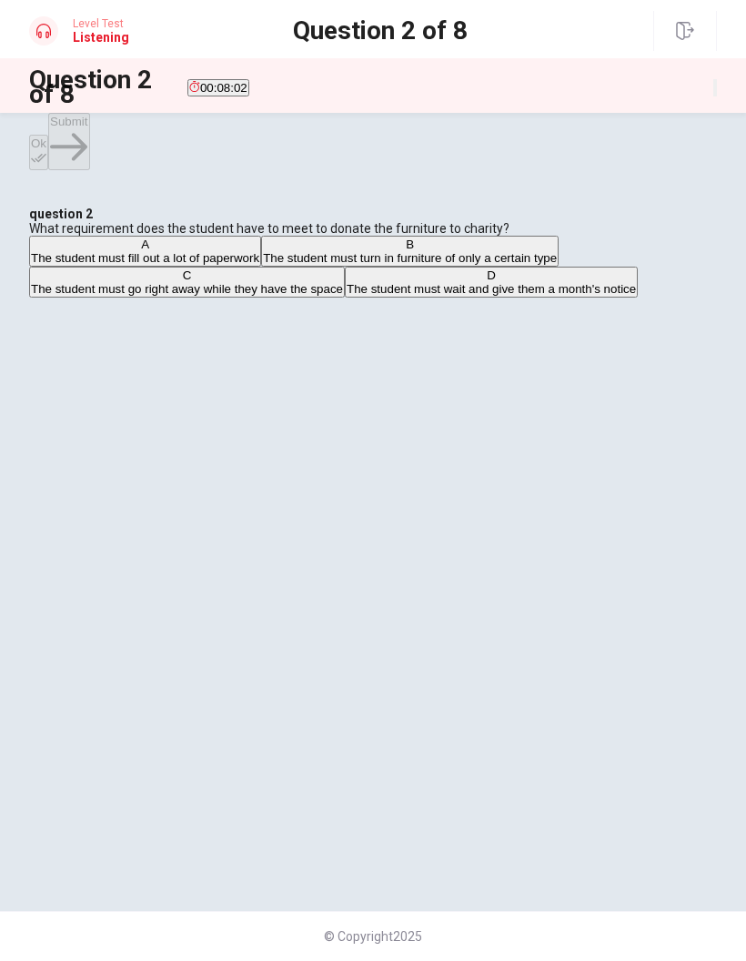
click at [347, 282] on div "D" at bounding box center [491, 276] width 289 height 14
click at [48, 140] on button "Ok" at bounding box center [38, 152] width 19 height 35
click at [87, 137] on icon "button" at bounding box center [68, 146] width 37 height 37
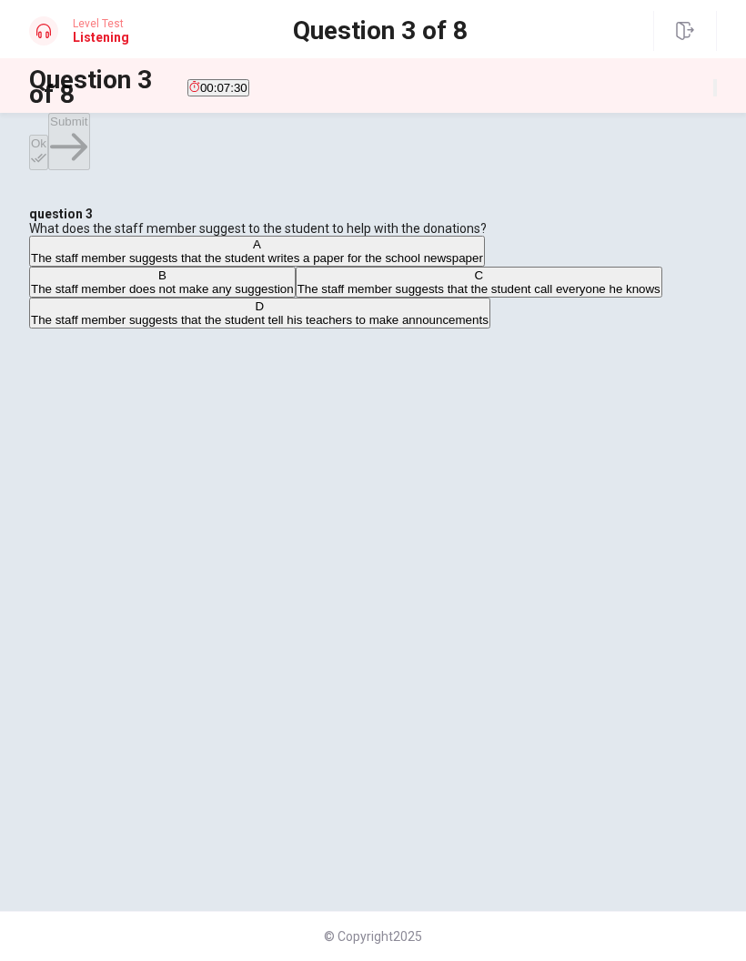
click at [118, 282] on div "B" at bounding box center [162, 276] width 263 height 14
click at [48, 135] on button "Ok" at bounding box center [38, 152] width 19 height 35
click at [89, 136] on button "Submit" at bounding box center [68, 141] width 41 height 57
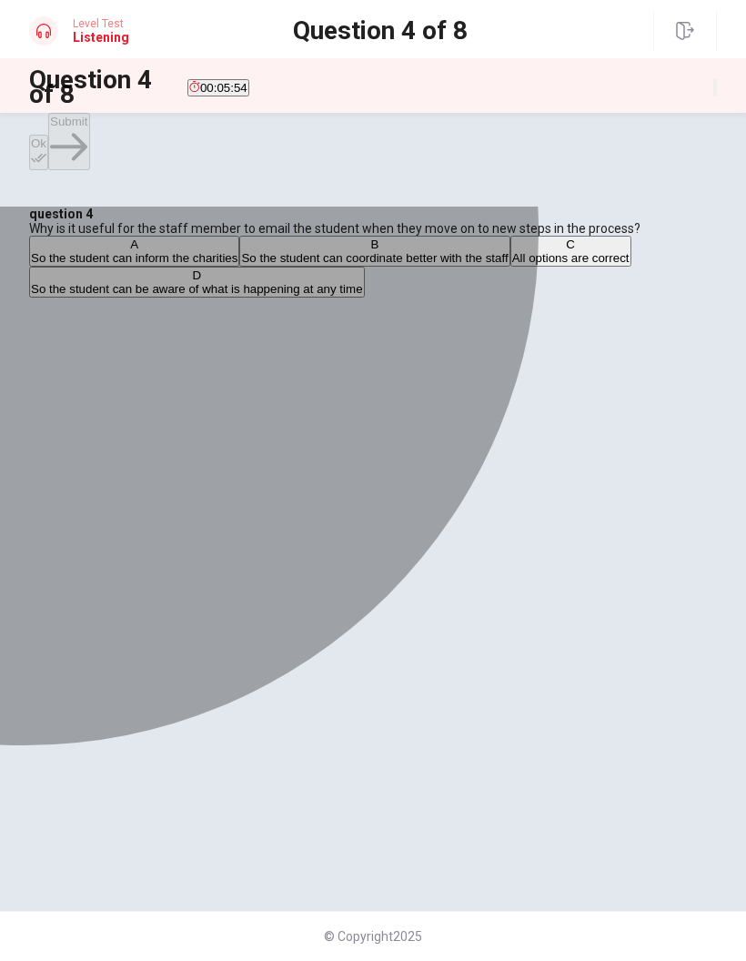
click at [129, 282] on div "D" at bounding box center [197, 276] width 332 height 14
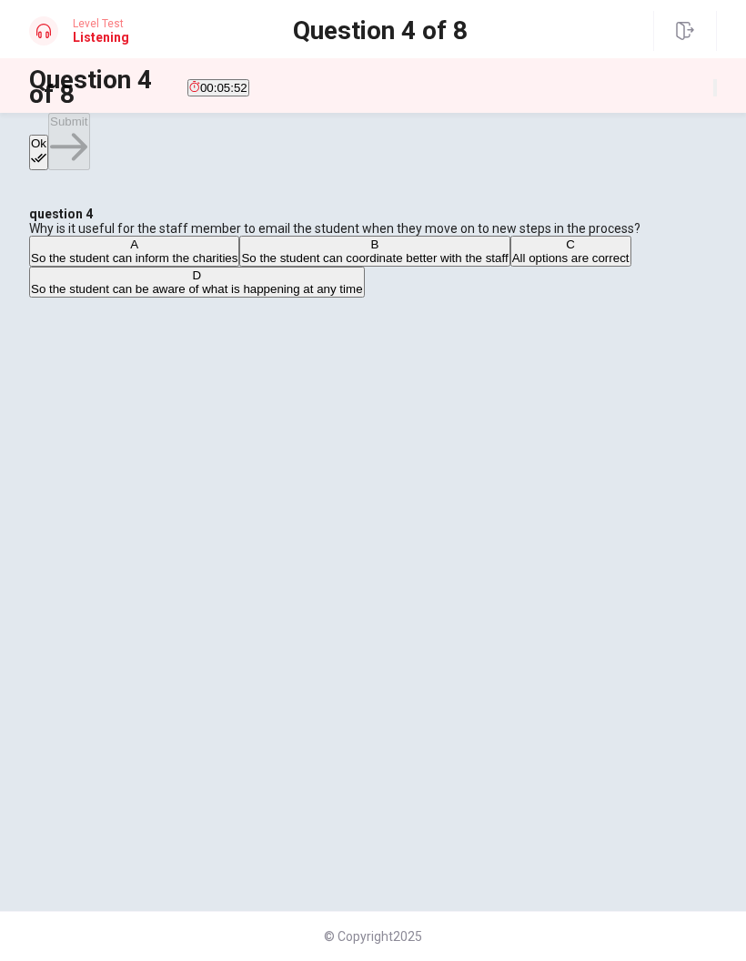
click at [46, 150] on icon "button" at bounding box center [38, 157] width 15 height 15
click at [89, 138] on button "Submit" at bounding box center [68, 141] width 41 height 57
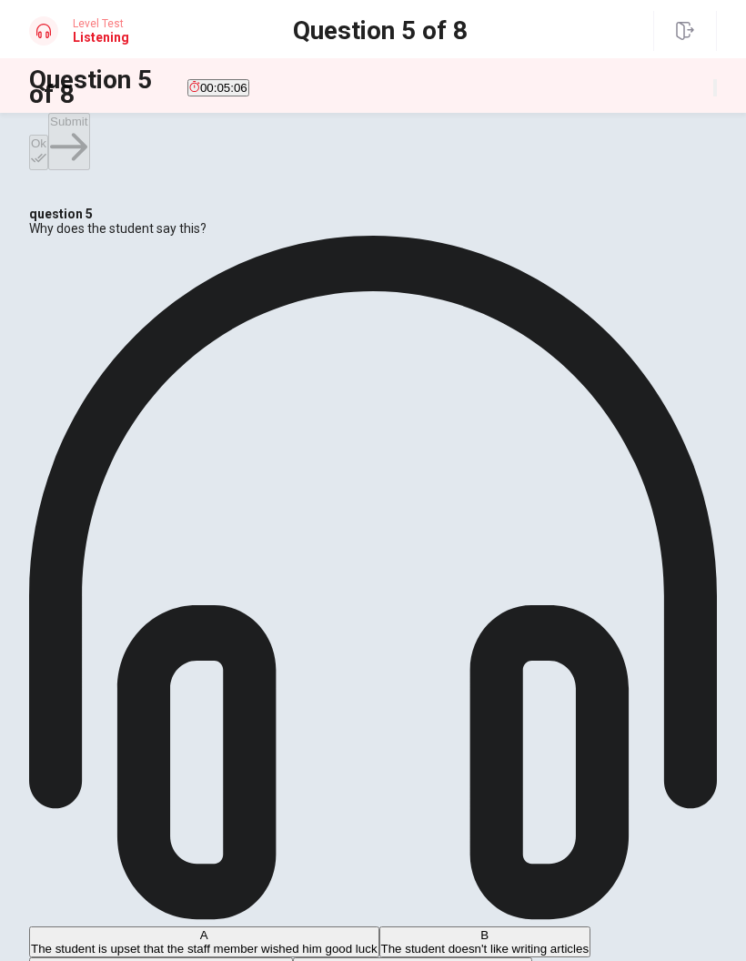
click at [381, 633] on div "B" at bounding box center [485, 935] width 208 height 14
click at [48, 135] on button "Ok" at bounding box center [38, 152] width 19 height 35
click at [89, 147] on button "Submit" at bounding box center [68, 141] width 41 height 57
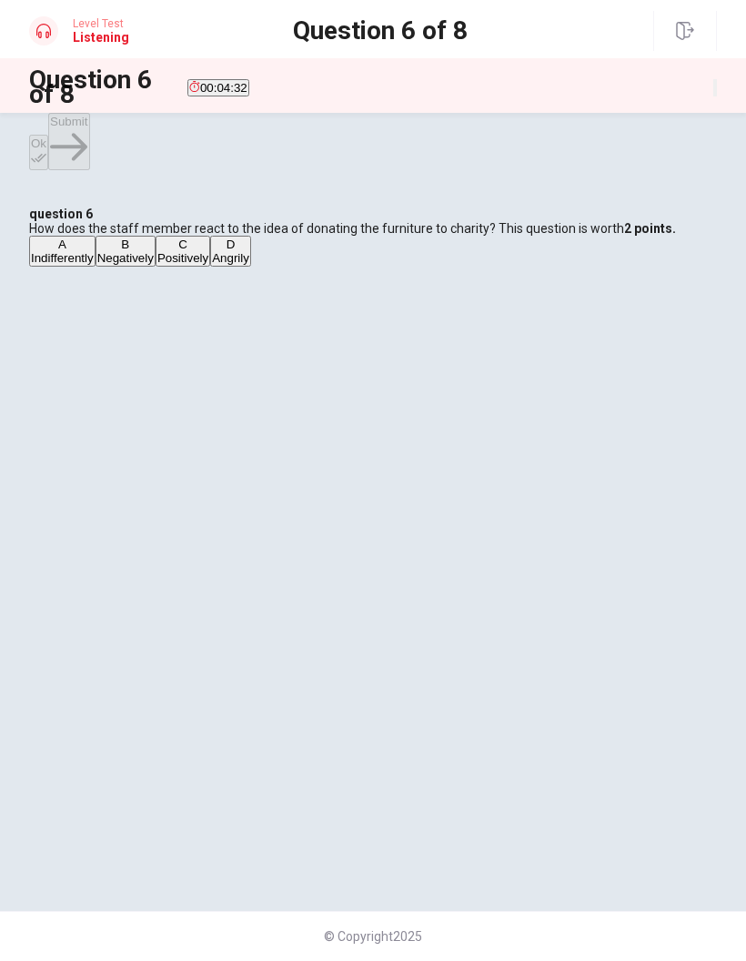
click at [157, 251] on div "C" at bounding box center [182, 245] width 51 height 14
click at [96, 267] on button "A Indifferently" at bounding box center [62, 251] width 66 height 31
click at [157, 251] on div "C" at bounding box center [182, 245] width 51 height 14
click at [56, 117] on div "Ok Submit" at bounding box center [373, 141] width 746 height 57
click at [55, 117] on div "Ok Submit" at bounding box center [373, 141] width 746 height 57
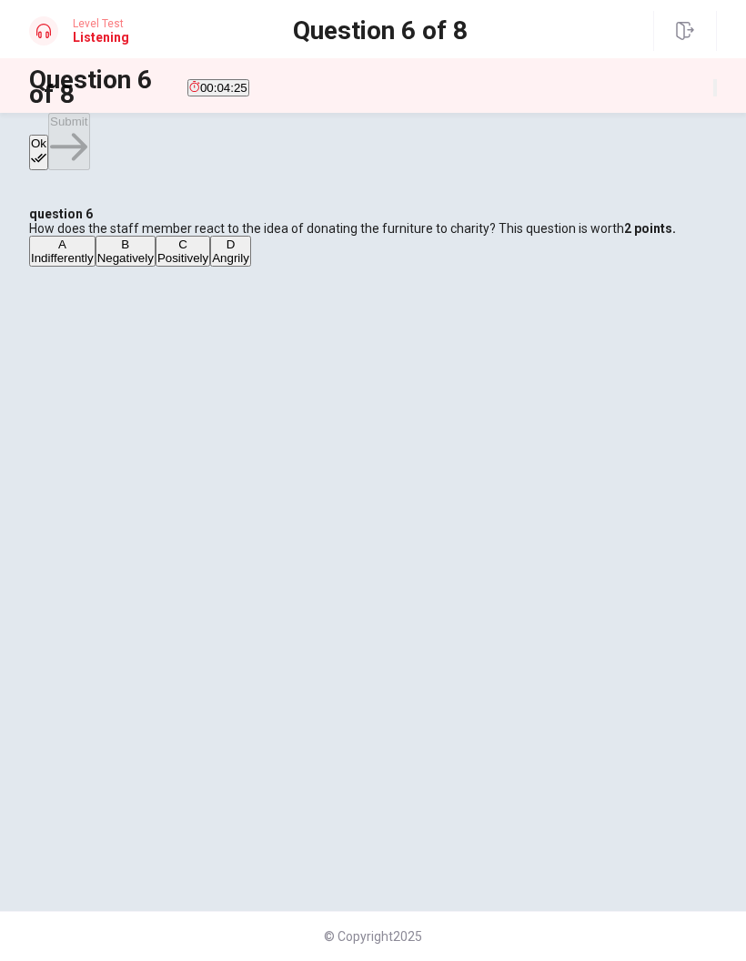
click at [46, 150] on icon "button" at bounding box center [38, 157] width 15 height 15
click at [89, 132] on button "Submit" at bounding box center [68, 141] width 41 height 57
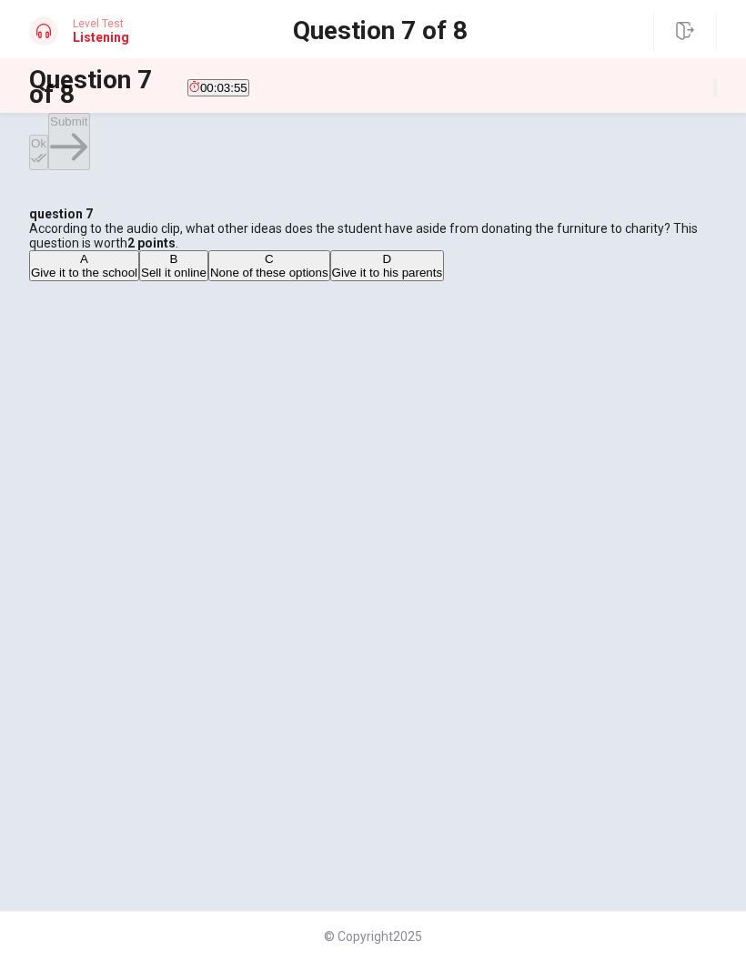
click at [210, 266] on div "C" at bounding box center [269, 259] width 118 height 14
click at [48, 151] on button "Ok" at bounding box center [38, 152] width 19 height 35
click at [87, 140] on icon "button" at bounding box center [68, 146] width 37 height 37
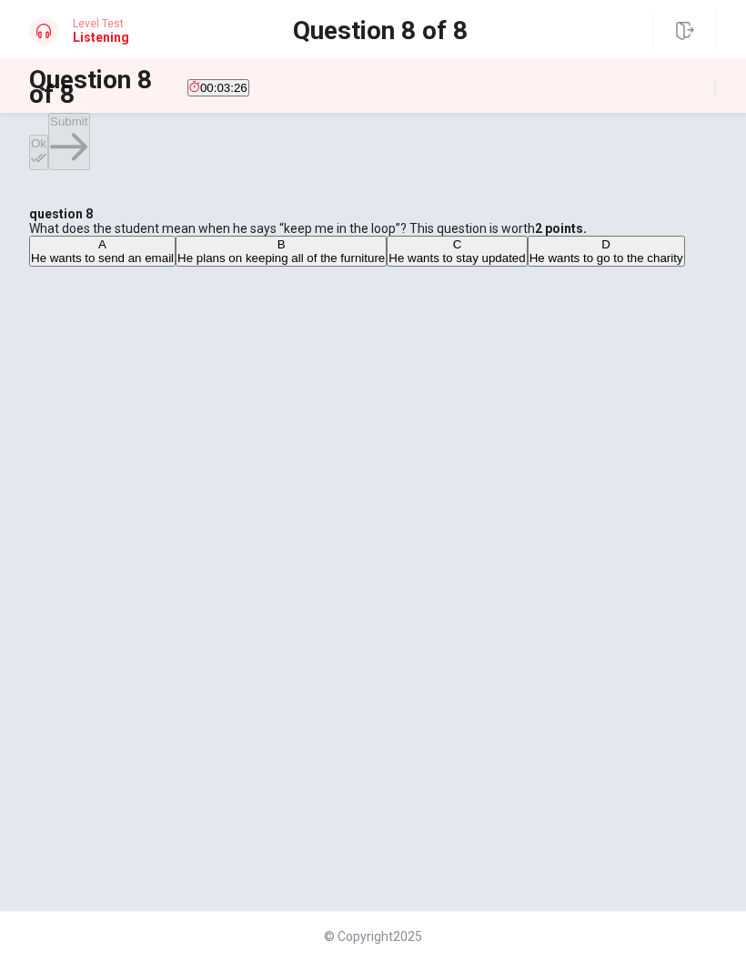
click at [389, 251] on div "C" at bounding box center [457, 245] width 137 height 14
click at [530, 251] on div "D" at bounding box center [607, 245] width 154 height 14
click at [389, 251] on div "C" at bounding box center [457, 245] width 137 height 14
click at [46, 154] on icon "button" at bounding box center [38, 158] width 15 height 9
click at [89, 141] on button "Submit" at bounding box center [68, 141] width 41 height 57
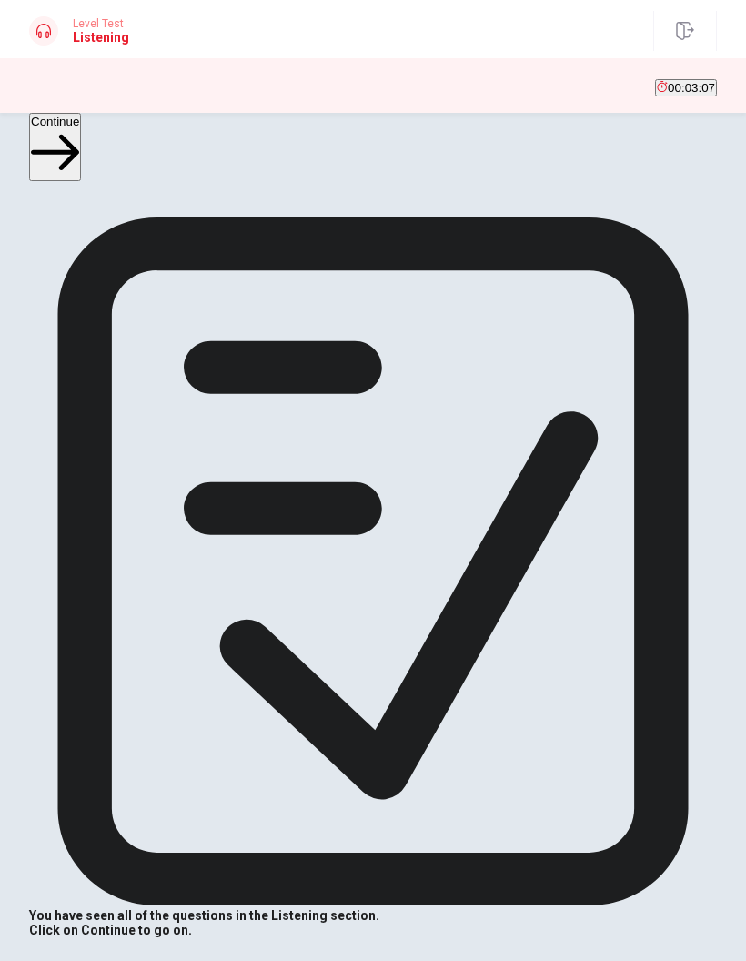
click at [81, 139] on button "Continue" at bounding box center [55, 147] width 52 height 68
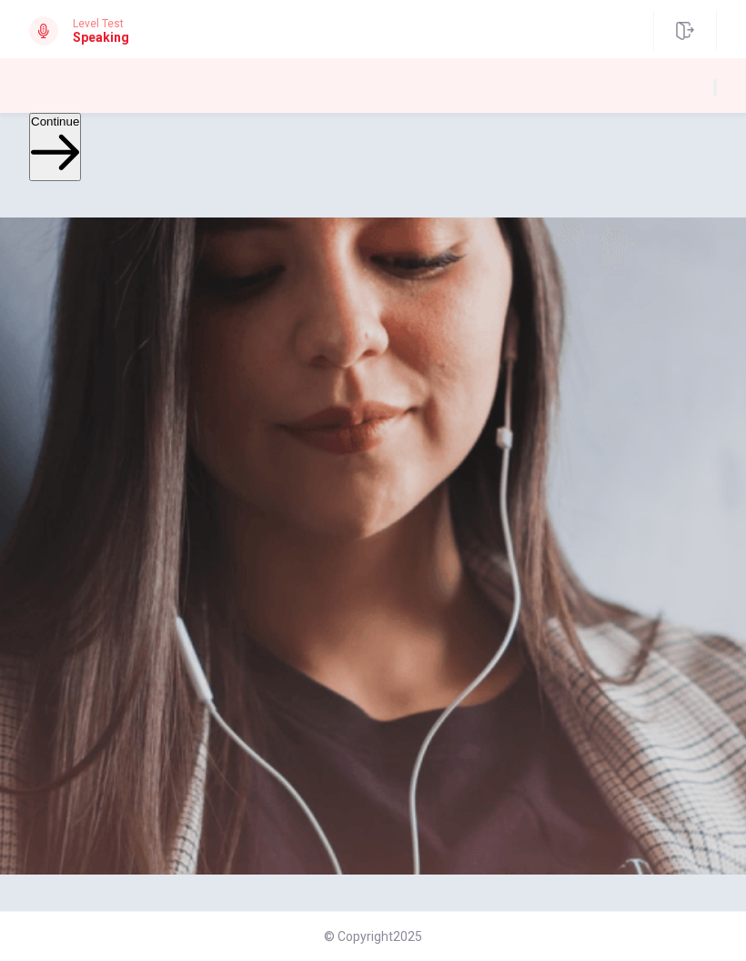
click at [707, 421] on div "The Speaking Section will begin soon. There are 3 questions in this section. Fo…" at bounding box center [373, 320] width 688 height 204
click at [81, 138] on button "Continue" at bounding box center [55, 147] width 52 height 68
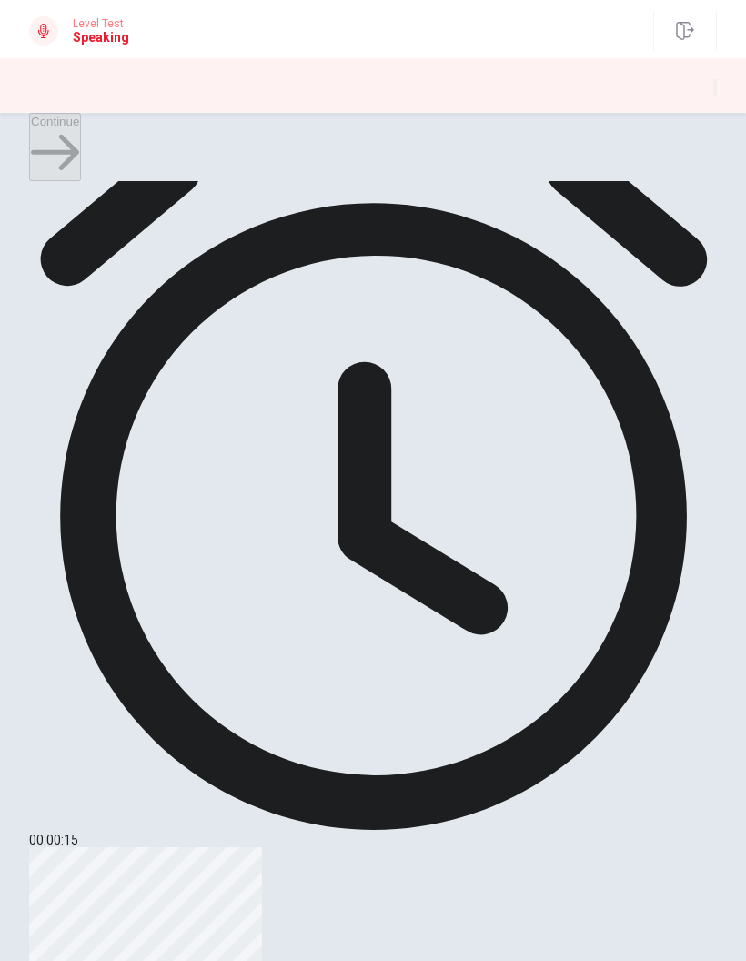
scroll to position [123, 0]
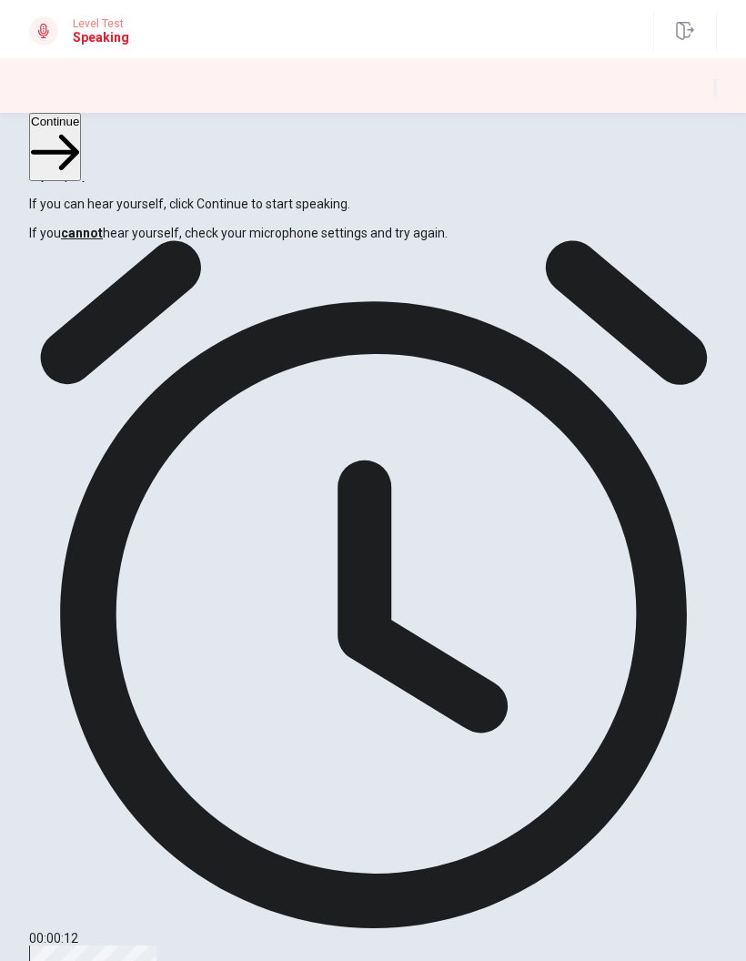
click at [81, 140] on button "Continue" at bounding box center [55, 147] width 52 height 68
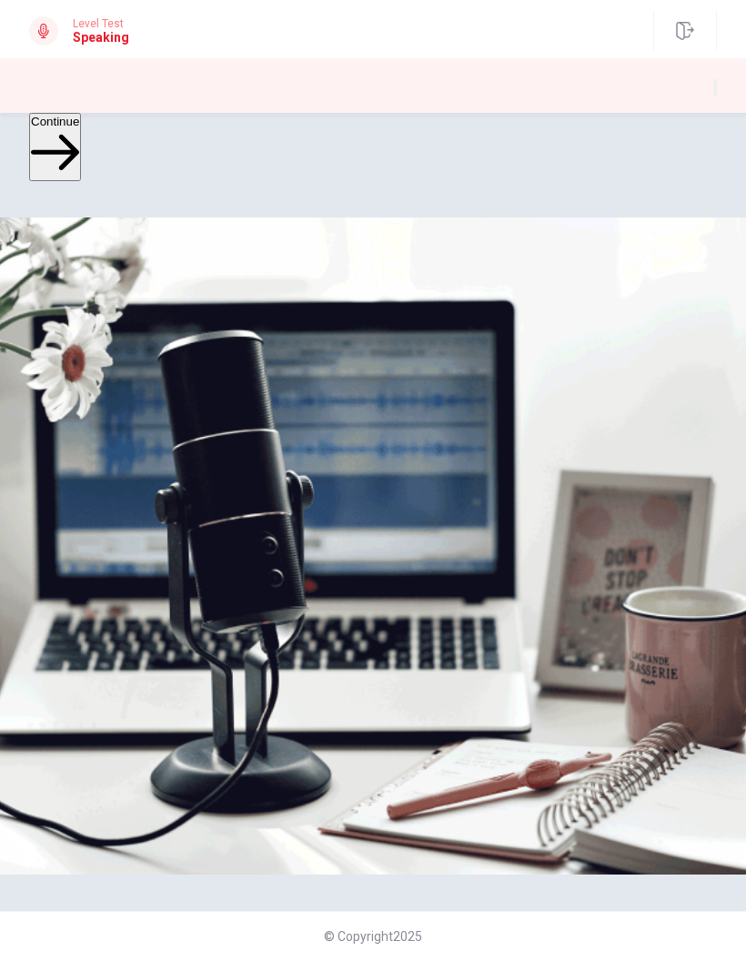
scroll to position [-1, 0]
click at [81, 151] on button "Continue" at bounding box center [55, 147] width 52 height 68
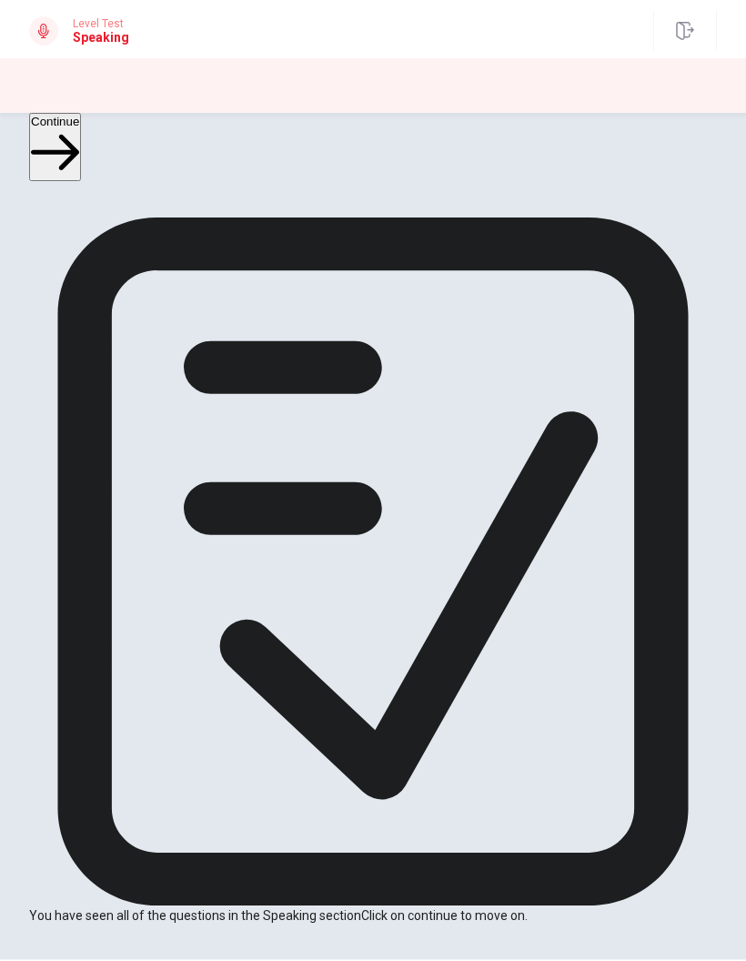
click at [79, 147] on icon "button" at bounding box center [55, 152] width 48 height 48
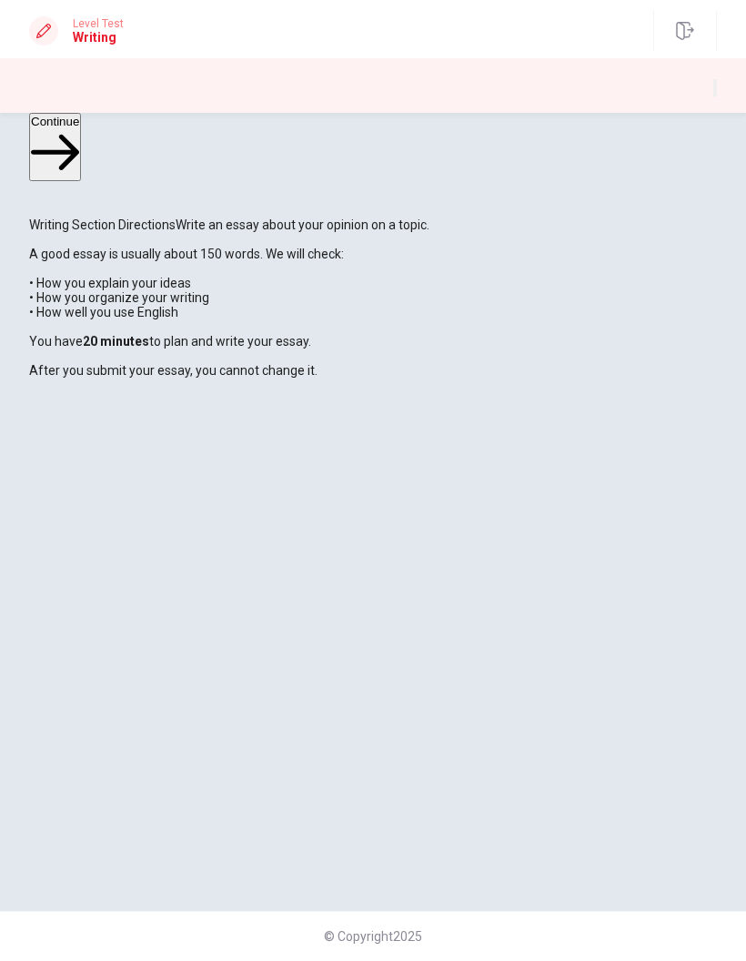
click at [81, 153] on button "Continue" at bounding box center [55, 147] width 52 height 68
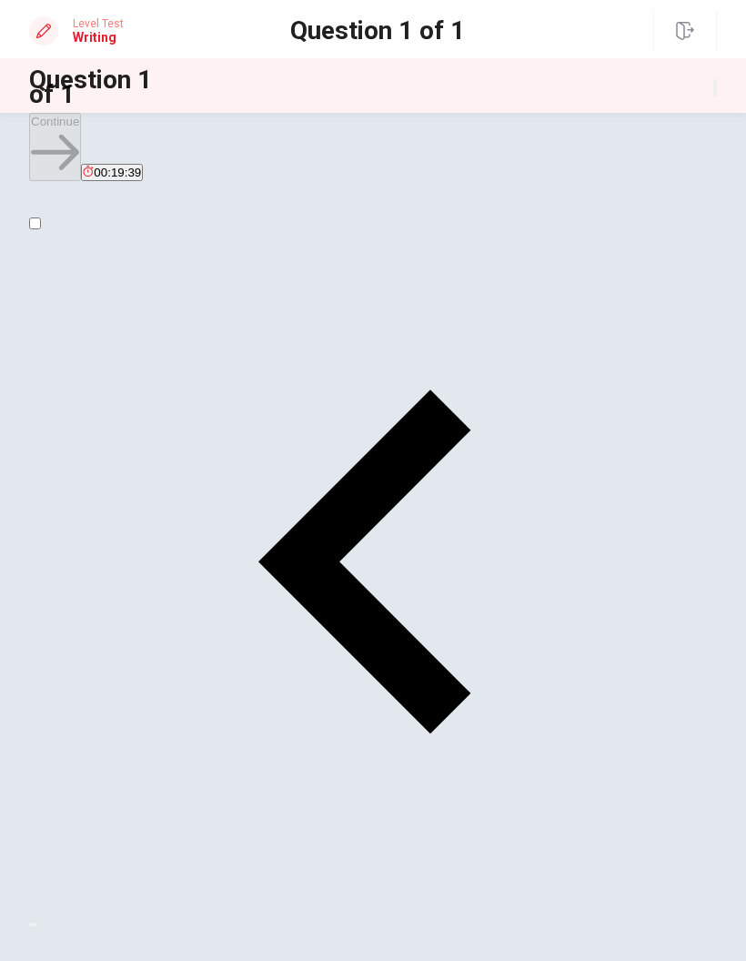
click at [41, 229] on input "checkbox" at bounding box center [35, 224] width 12 height 12
checkbox input "true"
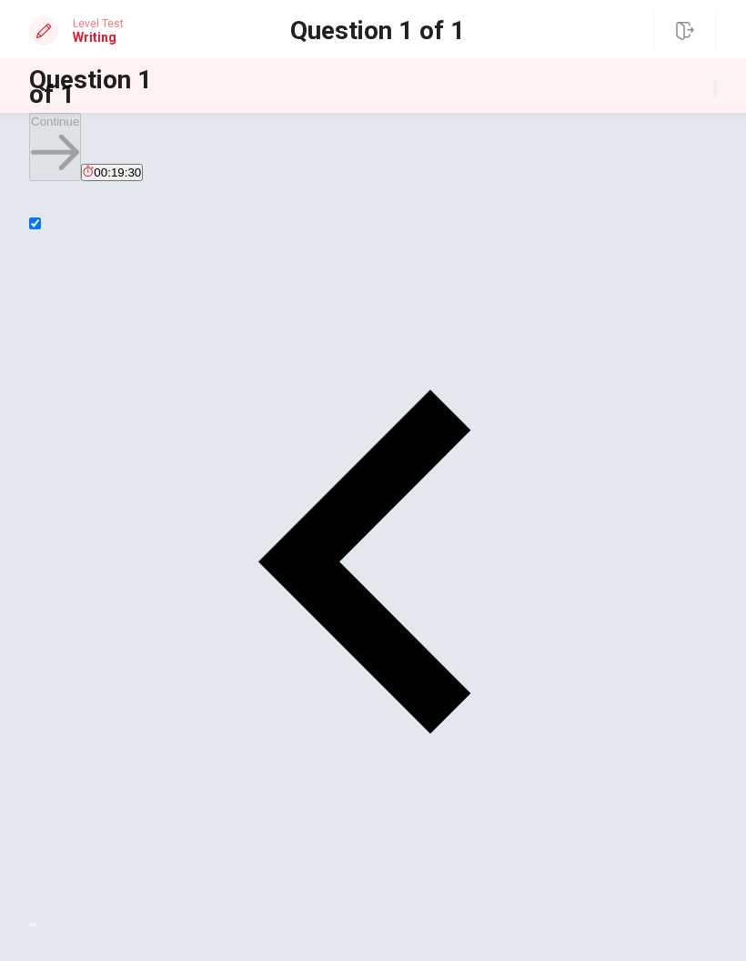
type textarea "I think"
click at [41, 229] on input "checkbox" at bounding box center [35, 224] width 12 height 12
checkbox input "true"
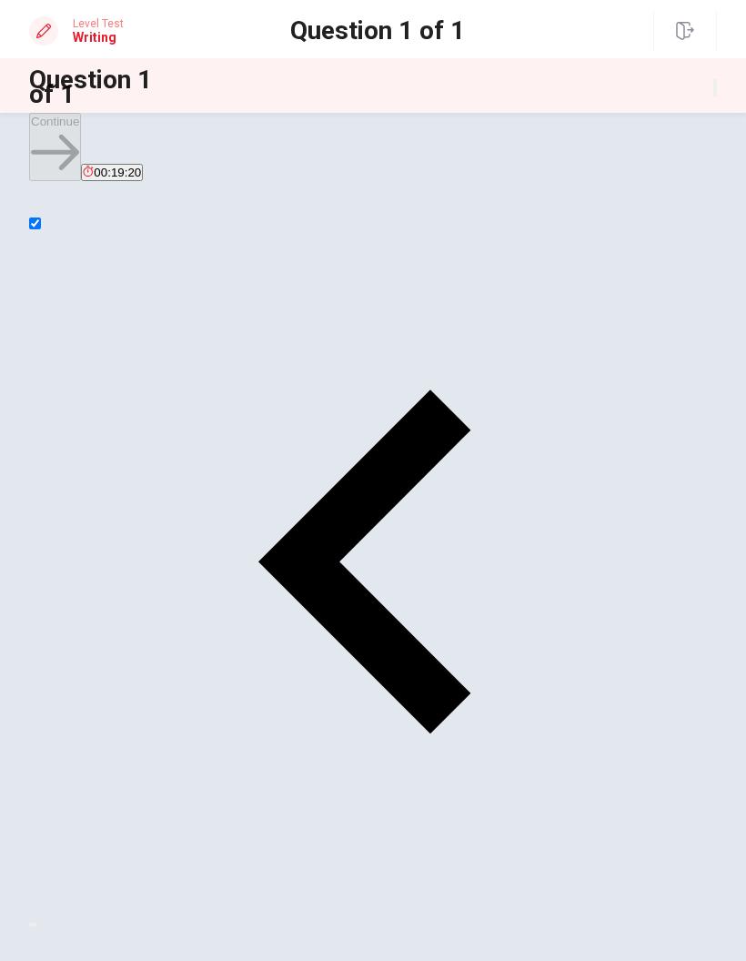
type textarea "I think scool students should not allow"
click at [41, 229] on input "checkbox" at bounding box center [35, 224] width 12 height 12
checkbox input "true"
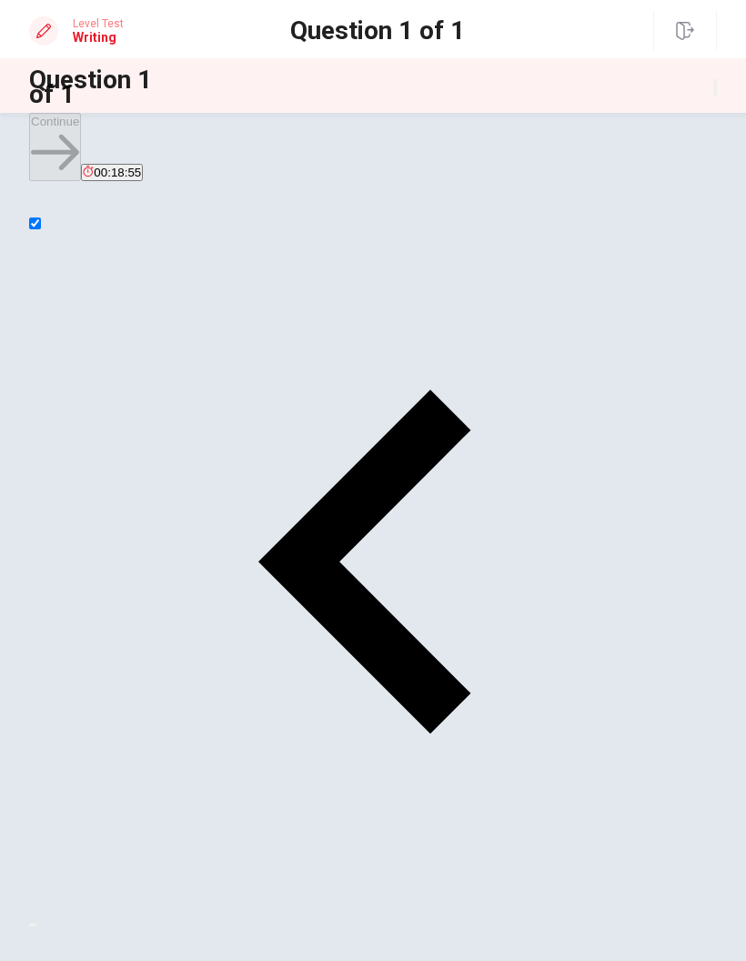
type textarea "I think scool students should not allow to use AI"
click at [41, 229] on input "checkbox" at bounding box center [35, 224] width 12 height 12
checkbox input "true"
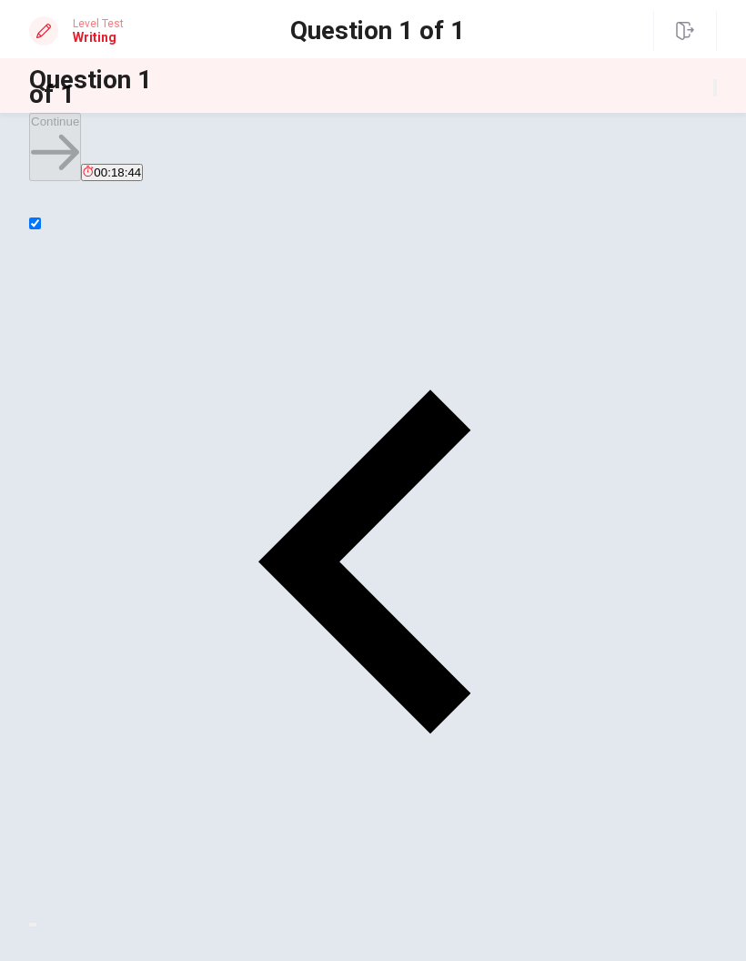
type textarea "I think scool students should not allow to use AI tools. Because once they allo…"
click at [41, 229] on input "checkbox" at bounding box center [35, 224] width 12 height 12
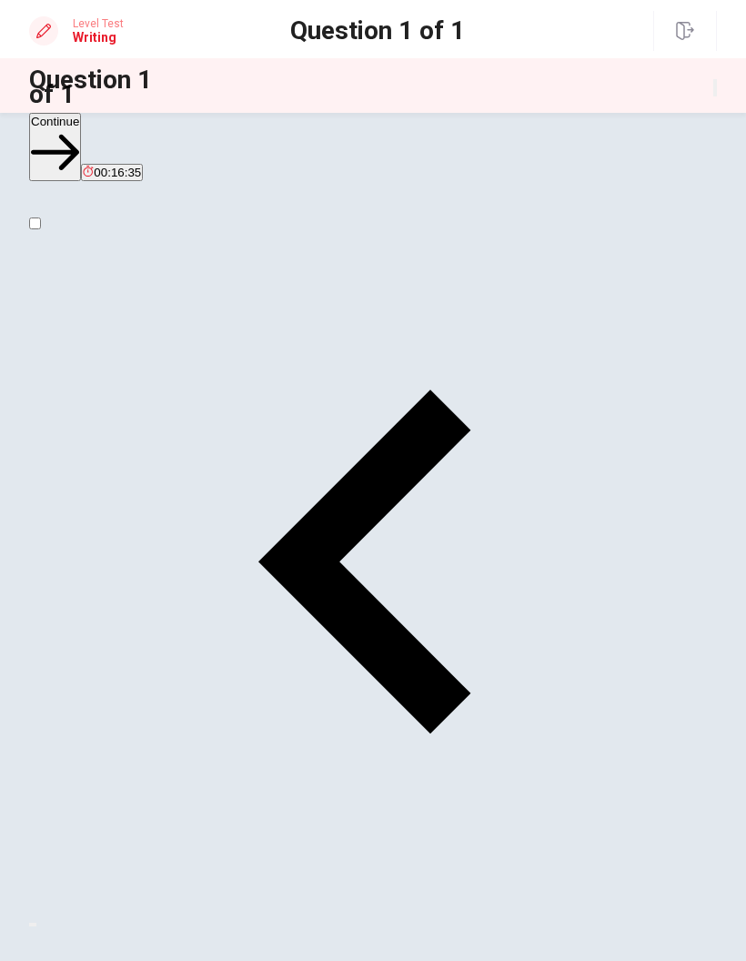
click at [41, 229] on input "checkbox" at bounding box center [35, 224] width 12 height 12
checkbox input "true"
type textarea "I think scool students should not allow to use AI tools. Because once they allo…"
click at [41, 229] on input "checkbox" at bounding box center [35, 224] width 12 height 12
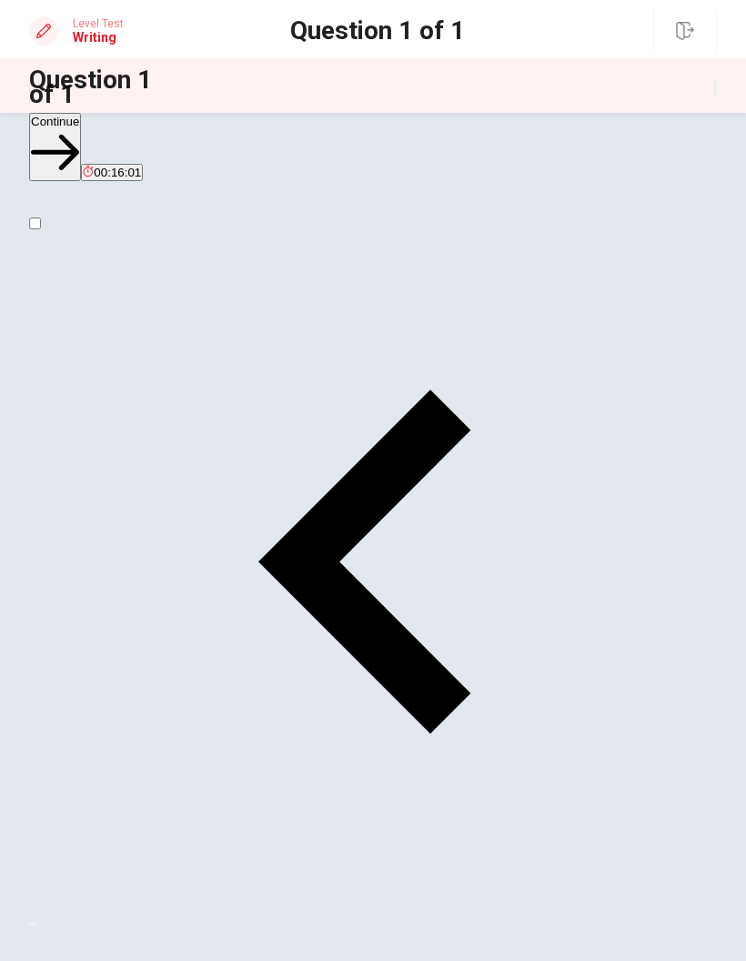
click at [41, 229] on input "checkbox" at bounding box center [35, 224] width 12 height 12
checkbox input "true"
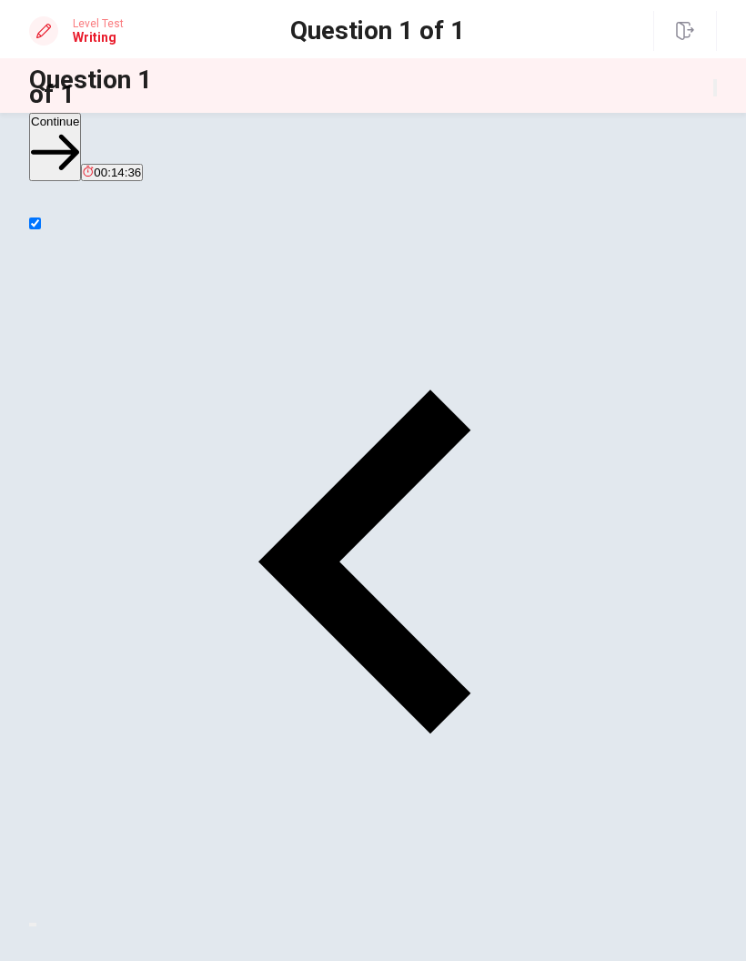
type textarea "I think scool students should not allow to use AI tools. Because once they allo…"
click at [41, 229] on input "checkbox" at bounding box center [35, 224] width 12 height 12
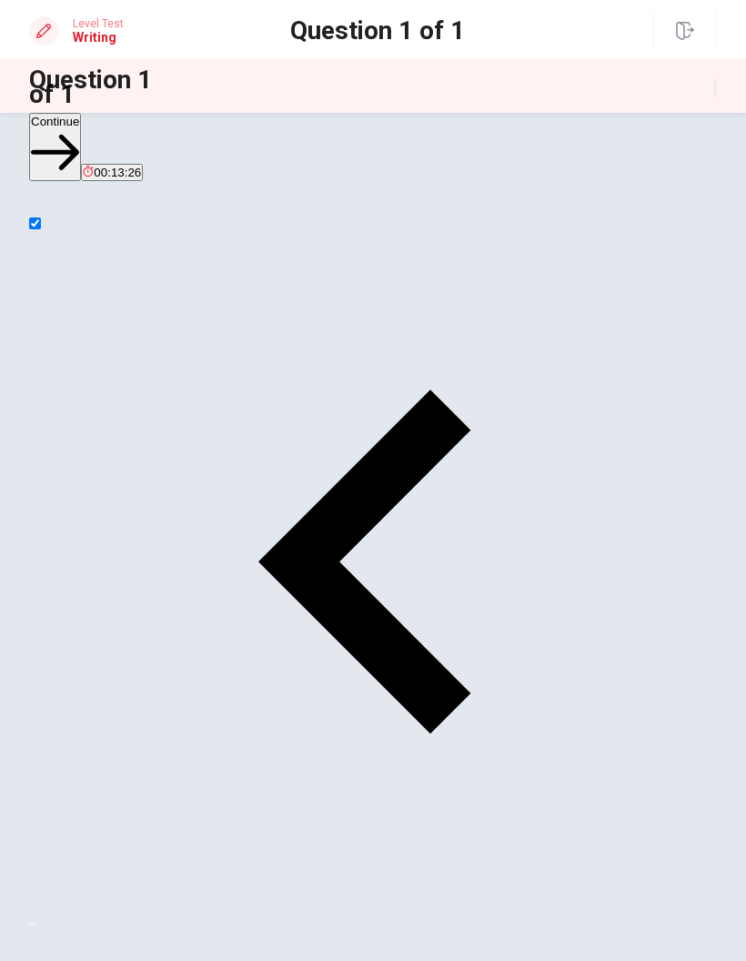
checkbox input "true"
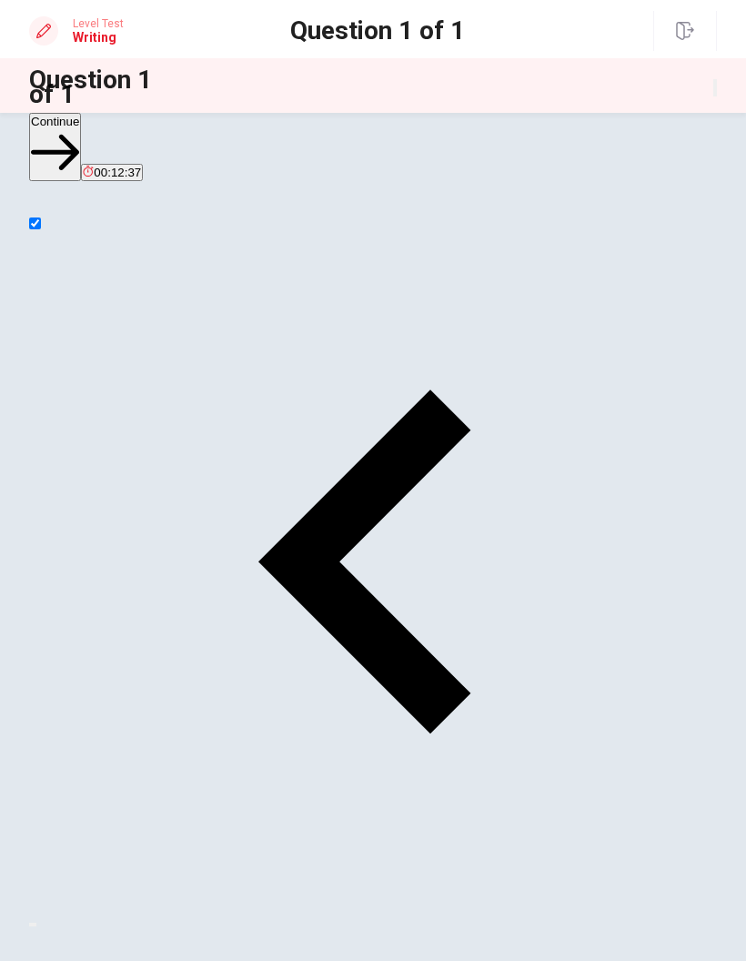
type textarea "I think scool students should not allow to use AI tools. Because once they allo…"
